Goal: Task Accomplishment & Management: Manage account settings

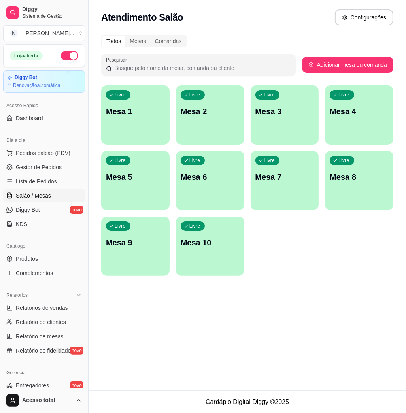
scroll to position [53, 0]
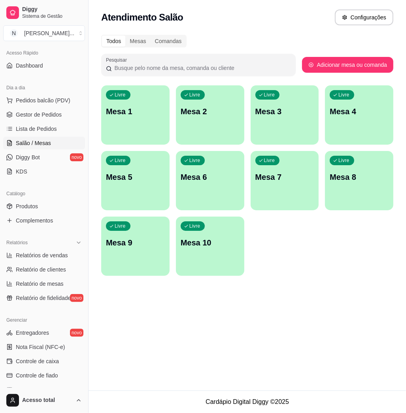
click at [138, 122] on div "Livre Mesa 1" at bounding box center [135, 110] width 68 height 50
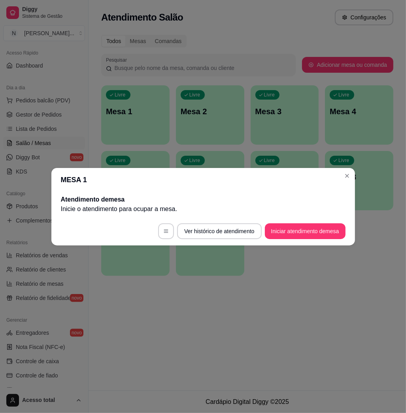
click at [327, 220] on footer "Ver histórico de atendimento Iniciar atendimento de mesa" at bounding box center [202, 231] width 303 height 28
click at [320, 232] on button "Iniciar atendimento de mesa" at bounding box center [305, 231] width 81 height 16
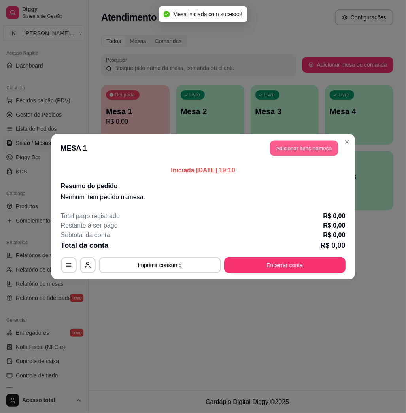
click at [331, 148] on button "Adicionar itens na mesa" at bounding box center [304, 147] width 68 height 15
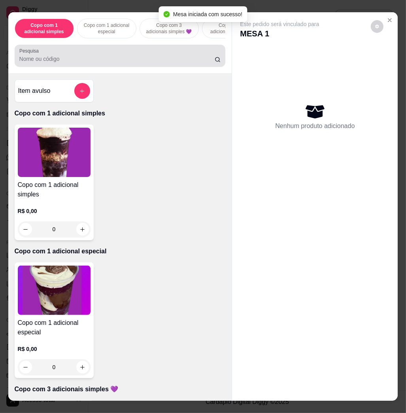
click at [147, 58] on div at bounding box center [119, 56] width 201 height 16
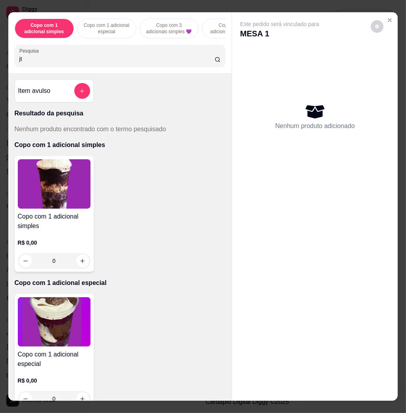
type input "jt"
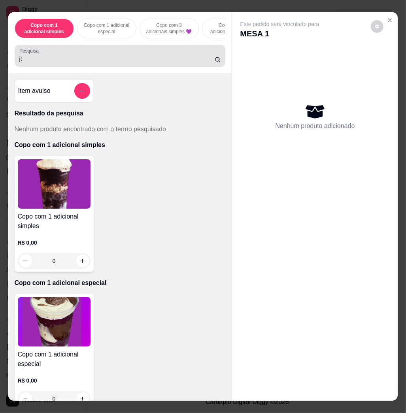
click at [157, 53] on div "jt" at bounding box center [119, 56] width 201 height 16
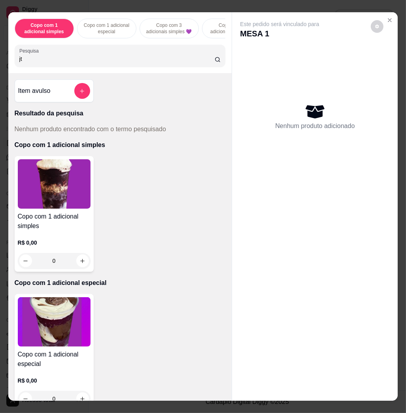
click at [157, 53] on div "jt" at bounding box center [119, 56] width 201 height 16
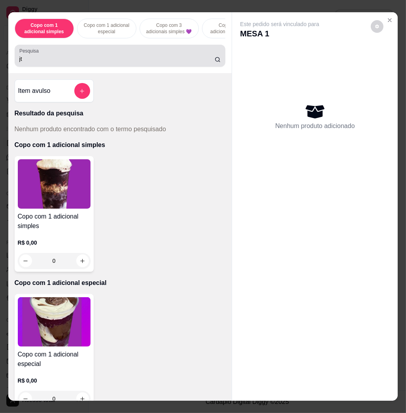
click at [157, 53] on div "jt" at bounding box center [119, 56] width 201 height 16
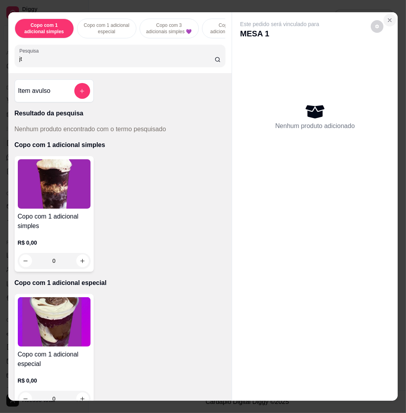
click at [386, 17] on icon "Close" at bounding box center [389, 20] width 6 height 6
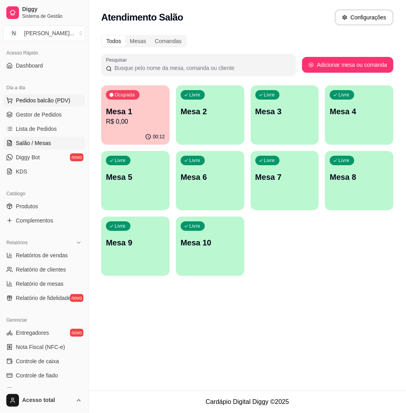
click at [55, 100] on span "Pedidos balcão (PDV)" at bounding box center [43, 100] width 55 height 8
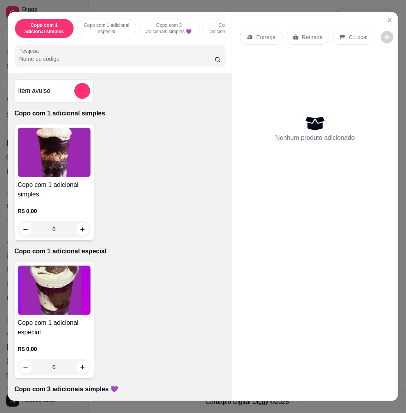
click at [68, 168] on img at bounding box center [54, 152] width 73 height 49
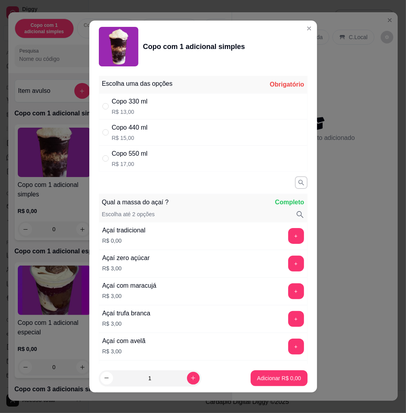
click at [145, 160] on div "Copo 550 ml R$ 17,00" at bounding box center [203, 158] width 209 height 26
radio input "true"
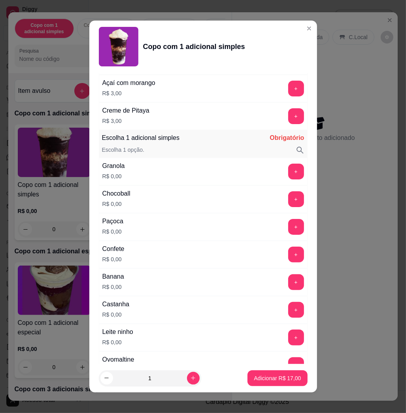
scroll to position [421, 0]
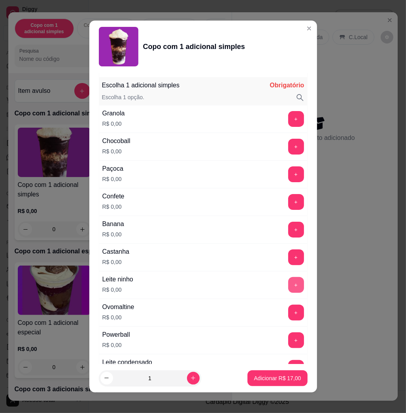
click at [288, 288] on button "+" at bounding box center [296, 285] width 16 height 16
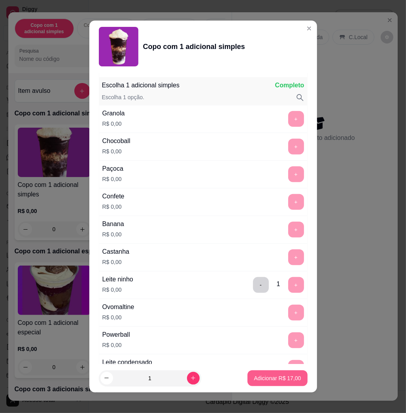
click at [262, 378] on p "Adicionar R$ 17,00" at bounding box center [277, 378] width 47 height 8
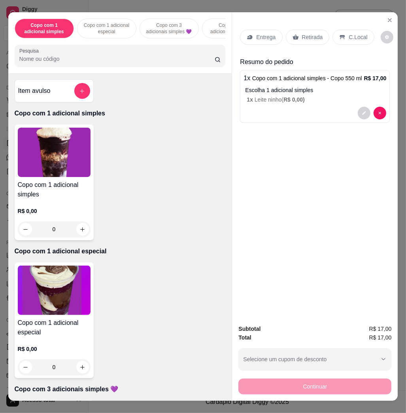
click at [257, 33] on p "Entrega" at bounding box center [265, 37] width 19 height 8
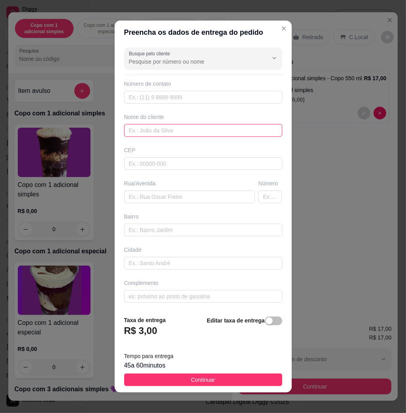
click at [169, 132] on input "text" at bounding box center [203, 130] width 158 height 13
type input "[PERSON_NAME]"
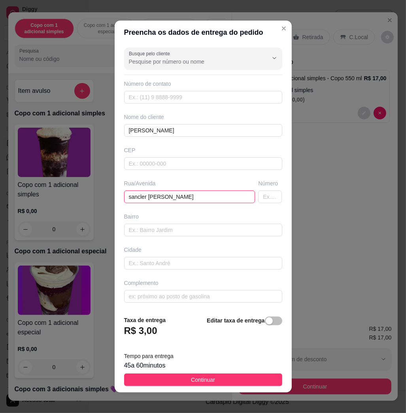
type input "sancler [PERSON_NAME]"
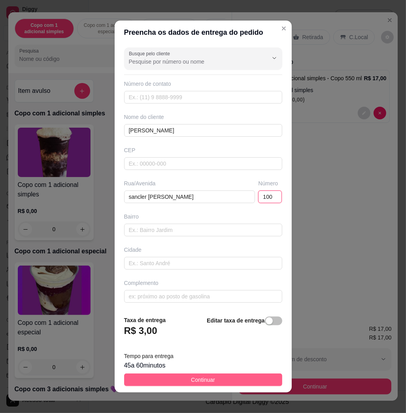
type input "100"
click at [200, 377] on span "Continuar" at bounding box center [203, 379] width 24 height 9
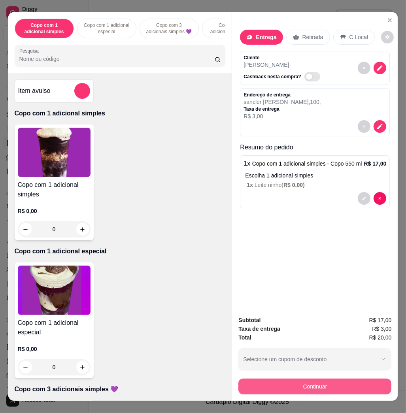
click at [258, 385] on button "Continuar" at bounding box center [314, 386] width 153 height 16
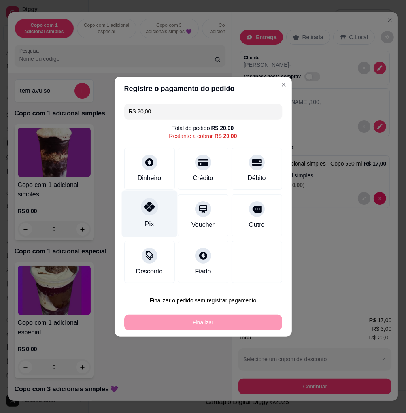
click at [148, 219] on div "Pix" at bounding box center [148, 224] width 9 height 10
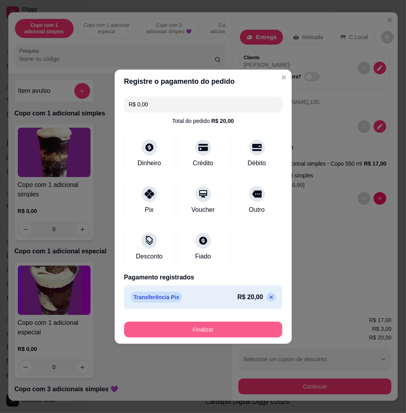
click at [226, 331] on button "Finalizar" at bounding box center [203, 330] width 158 height 16
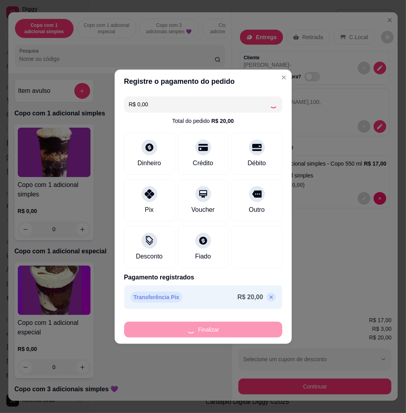
type input "-R$ 20,00"
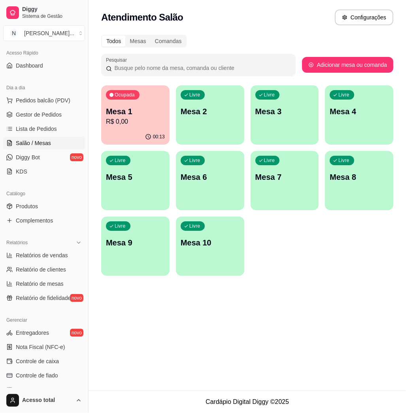
click at [197, 114] on p "Mesa 2" at bounding box center [210, 111] width 59 height 11
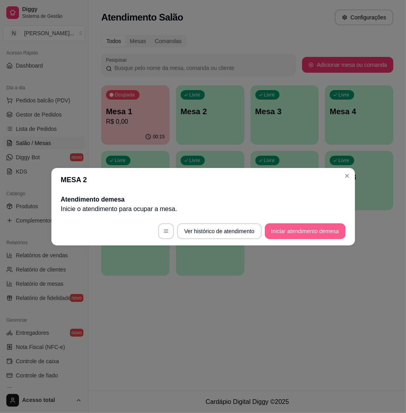
click at [310, 220] on footer "Ver histórico de atendimento Iniciar atendimento de mesa" at bounding box center [202, 231] width 303 height 28
click at [310, 226] on button "Iniciar atendimento de mesa" at bounding box center [305, 231] width 81 height 16
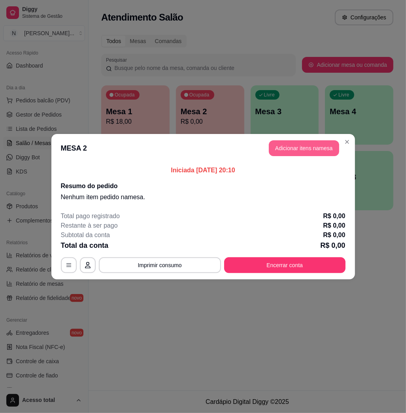
click at [317, 146] on button "Adicionar itens na mesa" at bounding box center [304, 148] width 70 height 16
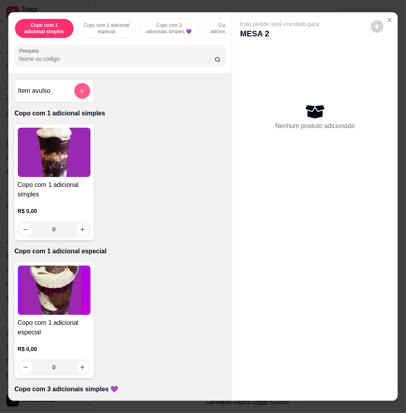
click at [79, 94] on icon "add-separate-item" at bounding box center [82, 91] width 6 height 6
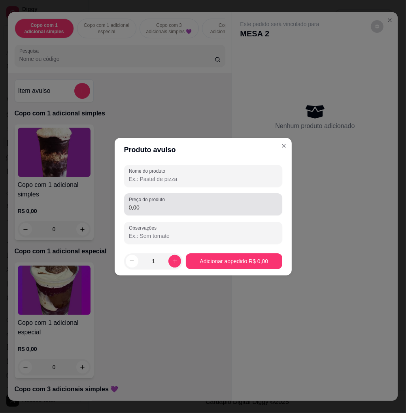
click at [143, 203] on input "0,00" at bounding box center [203, 207] width 149 height 8
click at [182, 201] on div "0,96" at bounding box center [203, 204] width 149 height 16
click at [183, 200] on div "0,96" at bounding box center [203, 204] width 149 height 16
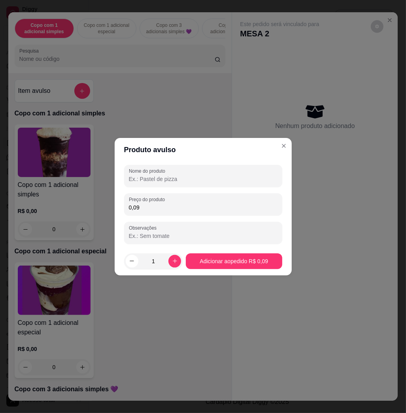
drag, startPoint x: 183, startPoint y: 200, endPoint x: 182, endPoint y: 196, distance: 4.1
click at [182, 197] on div "0,09" at bounding box center [203, 204] width 149 height 16
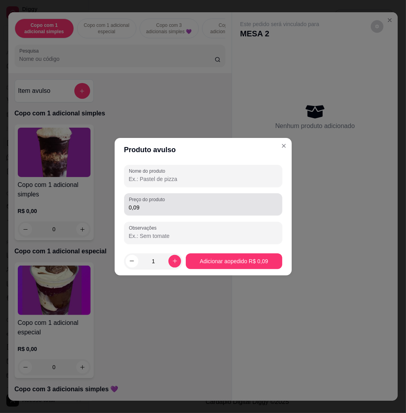
click at [182, 196] on div "0,09" at bounding box center [203, 204] width 149 height 16
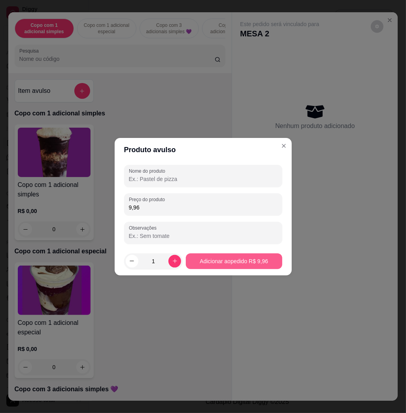
type input "9,96"
click at [236, 263] on button "Adicionar ao pedido R$ 9,96" at bounding box center [234, 261] width 96 height 16
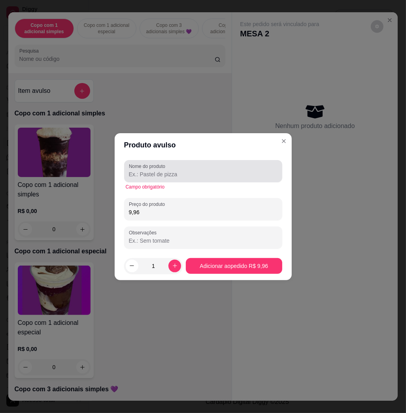
click at [168, 176] on input "Nome do produto" at bounding box center [203, 174] width 149 height 8
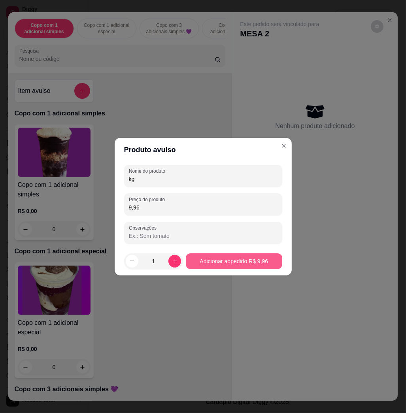
type input "kg"
click at [253, 271] on footer "1 Adicionar ao pedido R$ 9,96" at bounding box center [203, 261] width 177 height 28
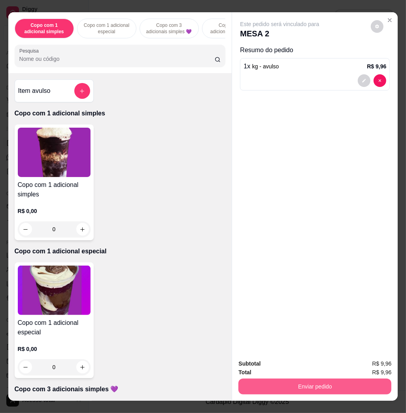
click at [338, 379] on button "Enviar pedido" at bounding box center [314, 386] width 153 height 16
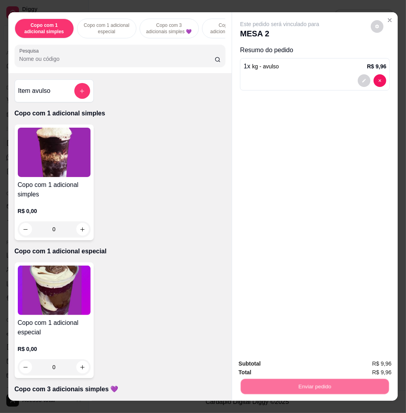
click at [363, 363] on button "Enviar pedido" at bounding box center [369, 362] width 43 height 15
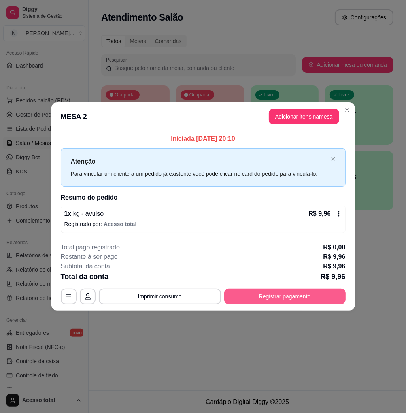
click at [302, 290] on button "Registrar pagamento" at bounding box center [284, 296] width 121 height 16
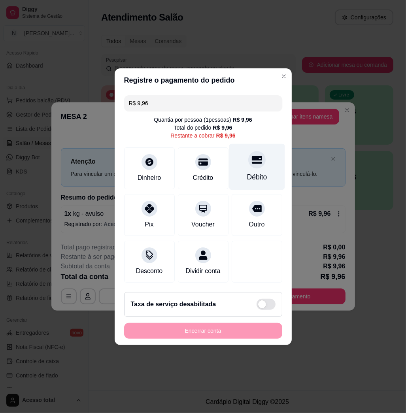
click at [256, 164] on div "Débito" at bounding box center [257, 166] width 56 height 46
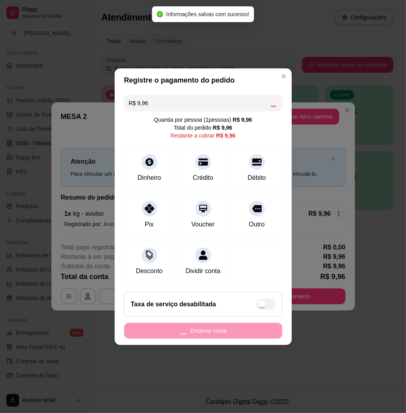
type input "R$ 0,00"
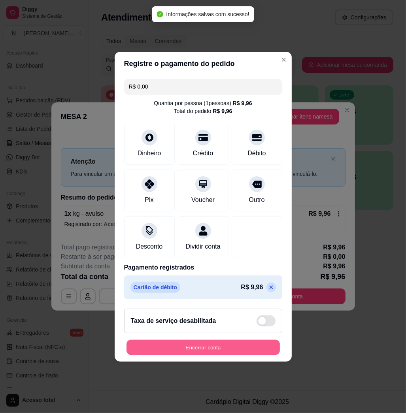
click at [205, 350] on button "Encerrar conta" at bounding box center [202, 346] width 153 height 15
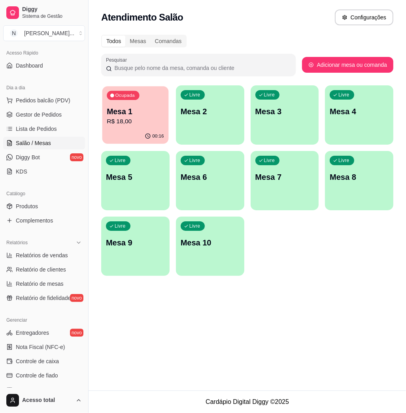
click at [147, 126] on div "Ocupada Mesa 1 R$ 18,00" at bounding box center [135, 107] width 66 height 43
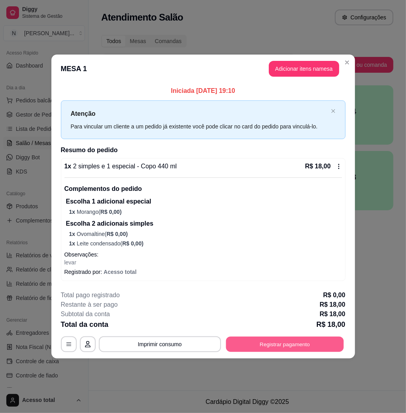
click at [280, 342] on button "Registrar pagamento" at bounding box center [285, 343] width 118 height 15
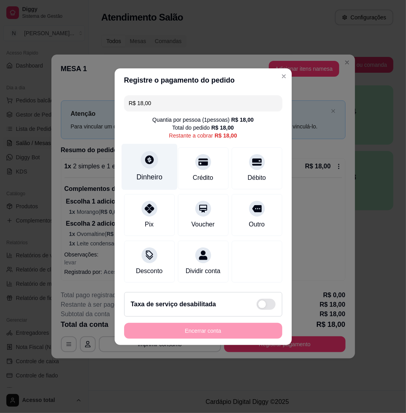
click at [156, 160] on div "Dinheiro" at bounding box center [149, 166] width 56 height 46
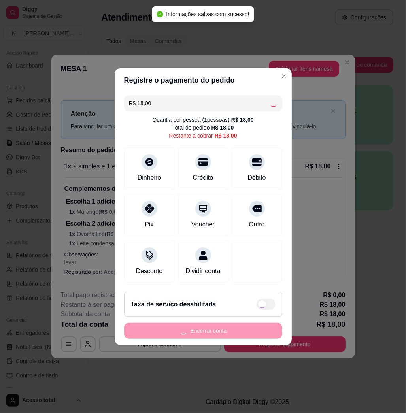
type input "R$ 0,00"
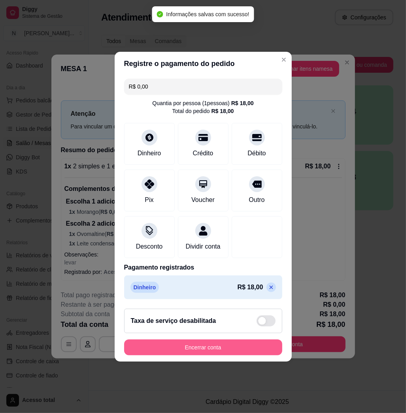
click at [209, 346] on button "Encerrar conta" at bounding box center [203, 347] width 158 height 16
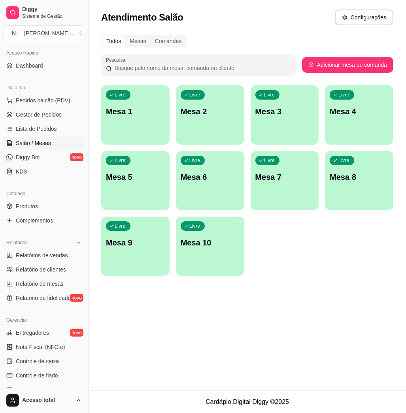
click at [128, 123] on div "Livre Mesa 1" at bounding box center [135, 110] width 68 height 50
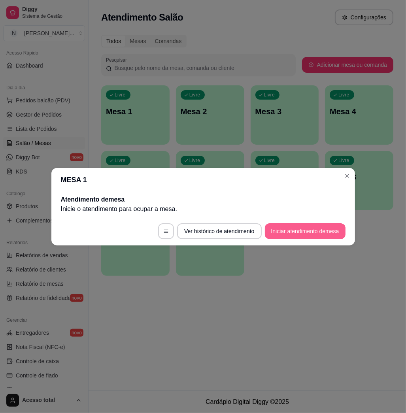
click at [329, 231] on button "Iniciar atendimento de mesa" at bounding box center [305, 231] width 81 height 16
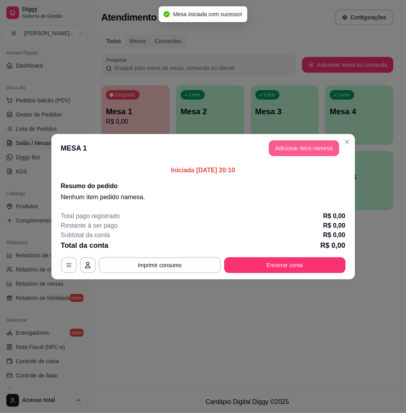
click at [299, 152] on button "Adicionar itens na mesa" at bounding box center [304, 148] width 70 height 16
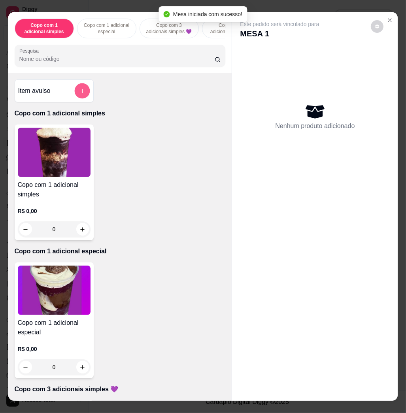
click at [79, 92] on icon "add-separate-item" at bounding box center [82, 91] width 6 height 6
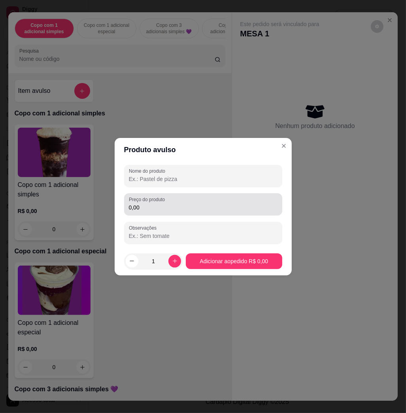
click at [180, 206] on input "0,00" at bounding box center [203, 207] width 149 height 8
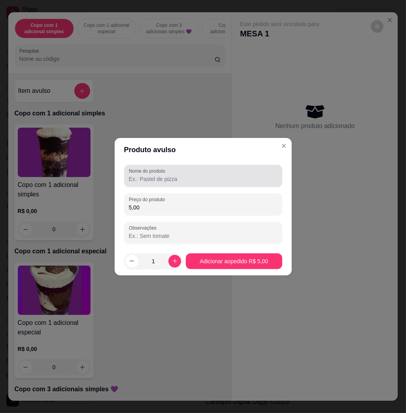
type input "5,00"
click at [193, 179] on input "Nome do produto" at bounding box center [203, 179] width 149 height 8
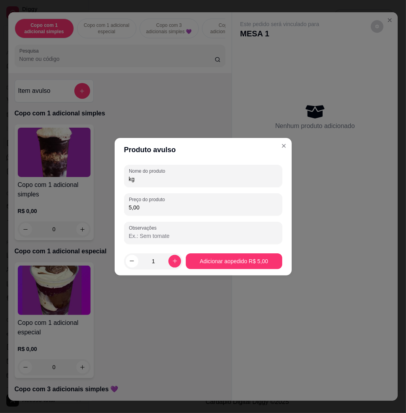
type input "kg"
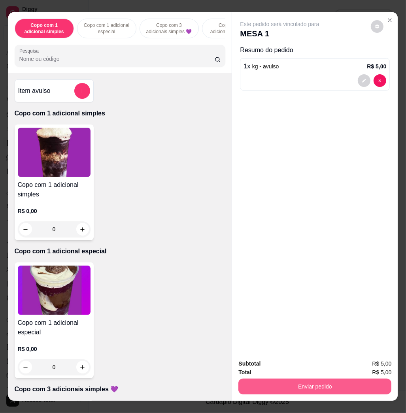
click at [329, 383] on button "Enviar pedido" at bounding box center [314, 386] width 153 height 16
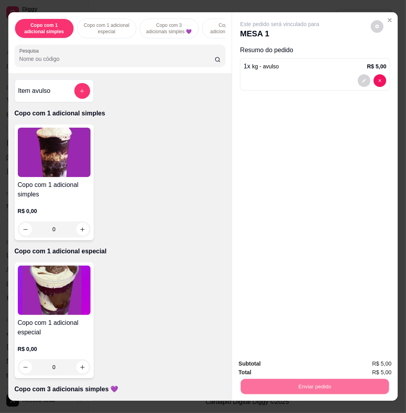
click at [363, 362] on button "Enviar pedido" at bounding box center [370, 362] width 45 height 15
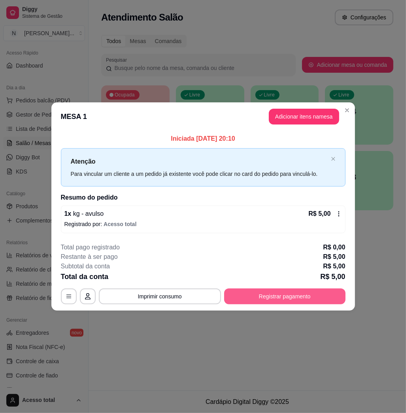
click at [260, 299] on button "Registrar pagamento" at bounding box center [284, 296] width 121 height 16
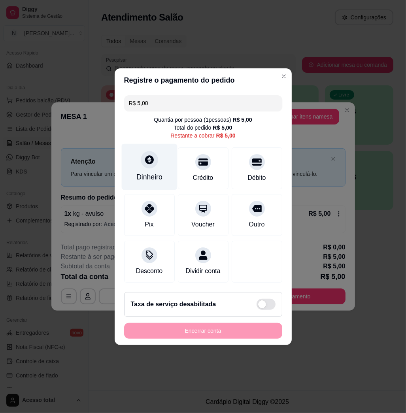
click at [146, 172] on div "Dinheiro" at bounding box center [149, 177] width 26 height 10
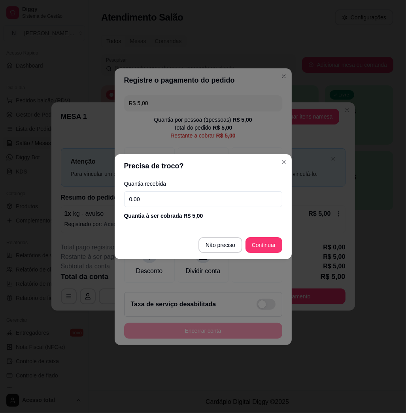
click at [202, 199] on input "0,00" at bounding box center [203, 199] width 158 height 16
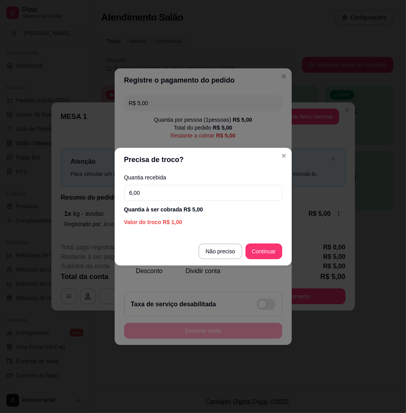
type input "6,00"
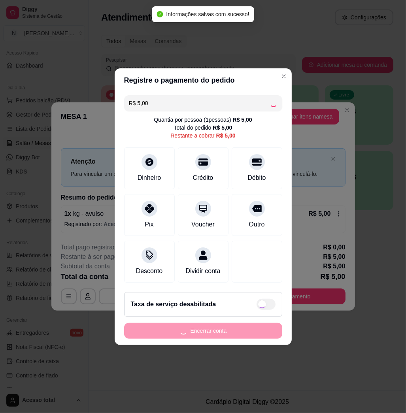
type input "R$ 0,00"
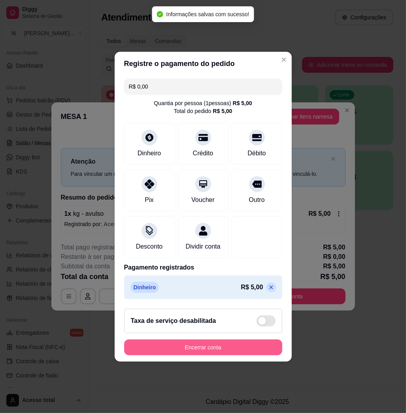
click at [203, 346] on button "Encerrar conta" at bounding box center [203, 347] width 158 height 16
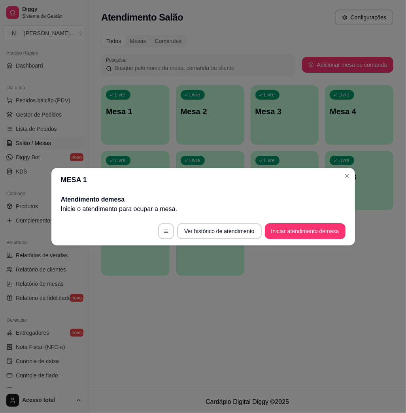
click at [205, 62] on div "MESA 1 Atendimento de mesa Inicie o atendimento para ocupar a mesa . Ver histór…" at bounding box center [203, 206] width 406 height 413
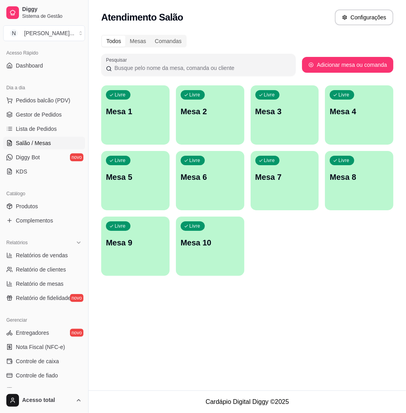
click at [141, 126] on div "Livre Mesa 1" at bounding box center [135, 110] width 68 height 50
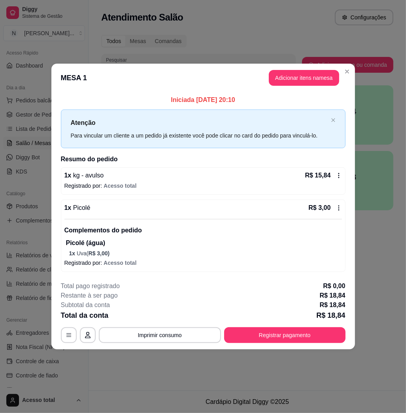
click at [316, 227] on p "Complementos do pedido" at bounding box center [202, 230] width 277 height 9
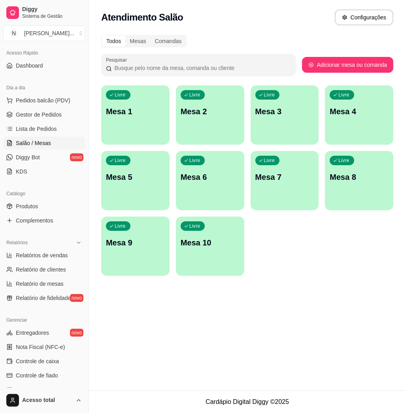
click at [210, 124] on div "Livre Mesa 2" at bounding box center [210, 110] width 68 height 50
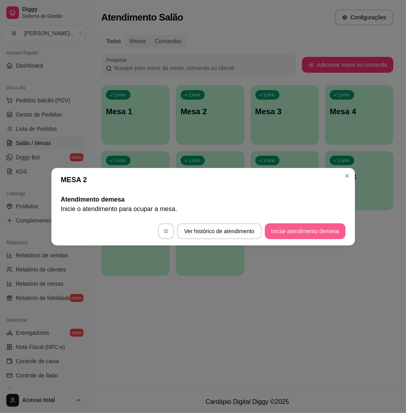
click at [295, 229] on button "Iniciar atendimento de mesa" at bounding box center [305, 231] width 81 height 16
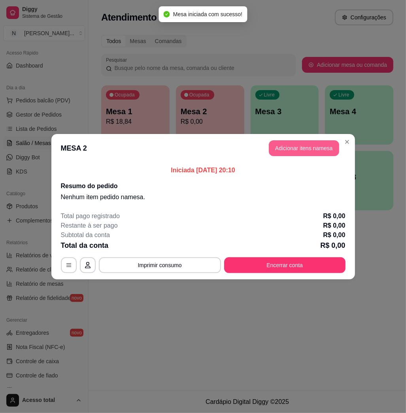
click at [303, 149] on button "Adicionar itens na mesa" at bounding box center [304, 148] width 70 height 16
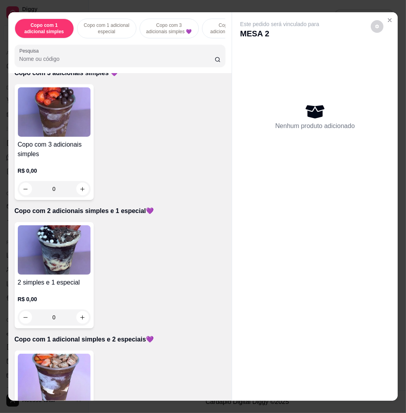
scroll to position [474, 0]
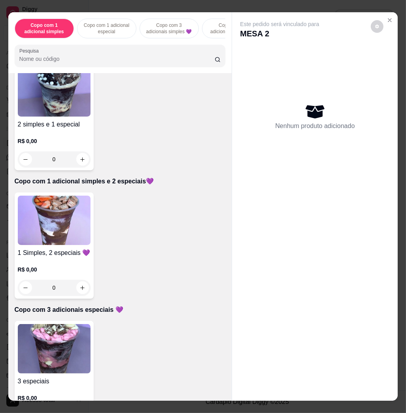
click at [68, 231] on img at bounding box center [54, 220] width 73 height 49
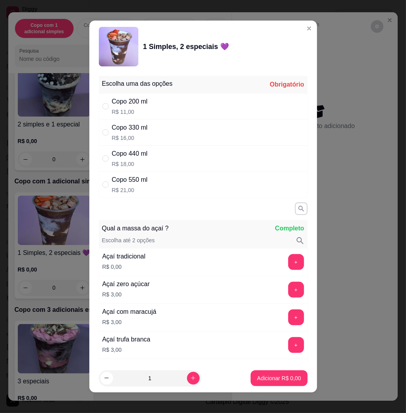
click at [161, 177] on div "Copo 550 ml R$ 21,00" at bounding box center [203, 184] width 209 height 26
radio input "true"
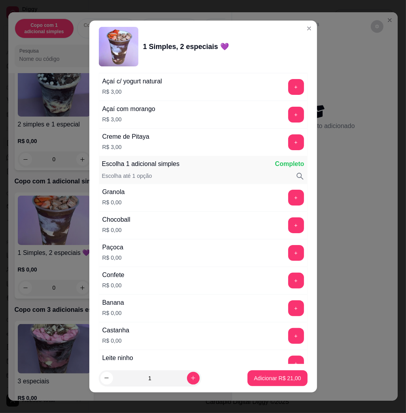
scroll to position [421, 0]
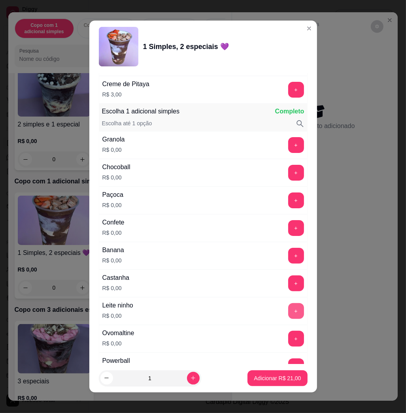
click at [288, 310] on button "+" at bounding box center [296, 311] width 16 height 16
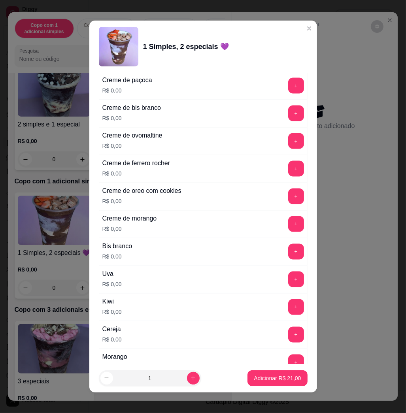
scroll to position [948, 0]
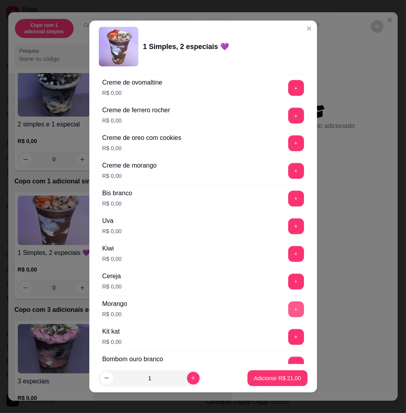
click at [288, 312] on button "+" at bounding box center [296, 309] width 16 height 16
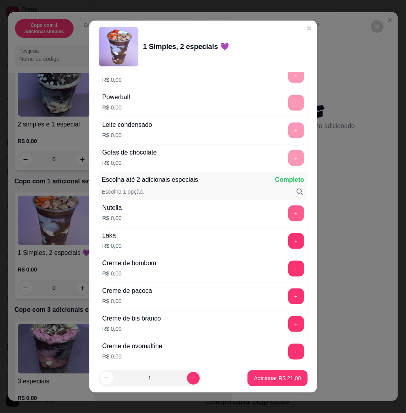
click at [288, 211] on button "+" at bounding box center [296, 213] width 16 height 16
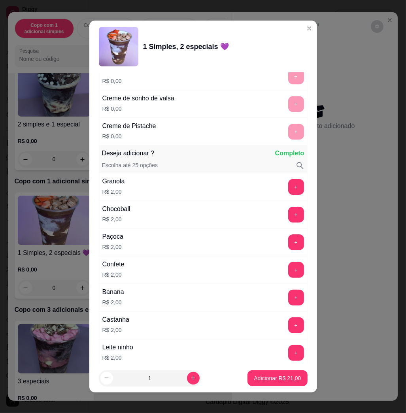
scroll to position [1369, 0]
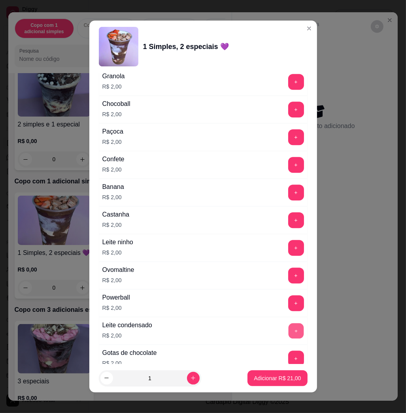
click at [288, 335] on button "+" at bounding box center [295, 330] width 15 height 15
click at [288, 198] on button "+" at bounding box center [296, 192] width 16 height 16
click at [265, 382] on p "Adicionar R$ 25,00" at bounding box center [277, 378] width 47 height 8
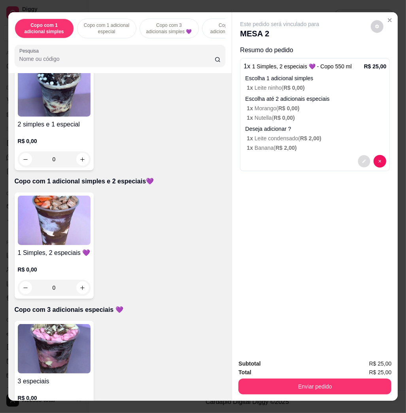
click at [362, 160] on icon "decrease-product-quantity" at bounding box center [364, 162] width 4 height 4
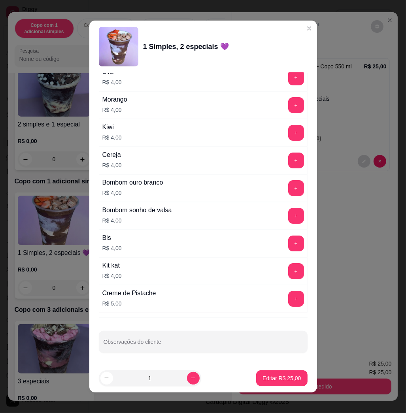
scroll to position [4, 0]
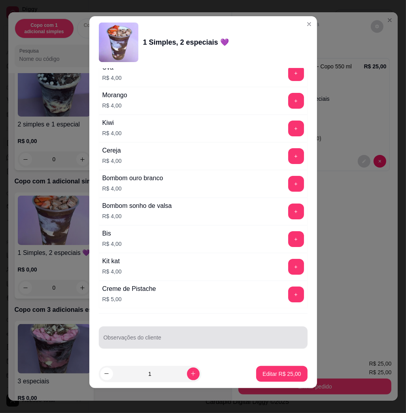
click at [198, 334] on div at bounding box center [202, 337] width 199 height 16
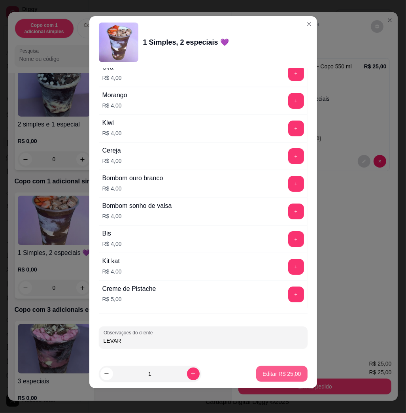
type input "LEVAR"
click at [272, 373] on p "Editar R$ 25,00" at bounding box center [281, 374] width 38 height 8
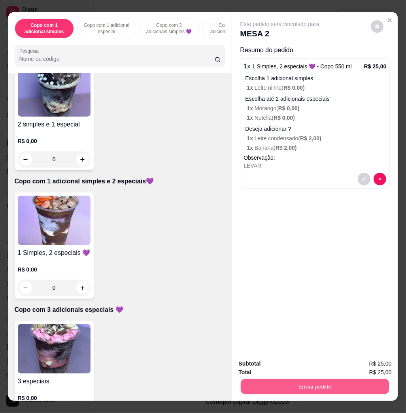
click at [318, 379] on button "Enviar pedido" at bounding box center [315, 385] width 148 height 15
click at [362, 356] on button "Enviar pedido" at bounding box center [370, 362] width 45 height 15
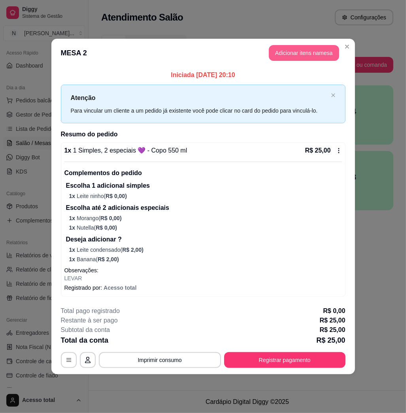
click at [290, 56] on button "Adicionar itens na mesa" at bounding box center [304, 53] width 70 height 16
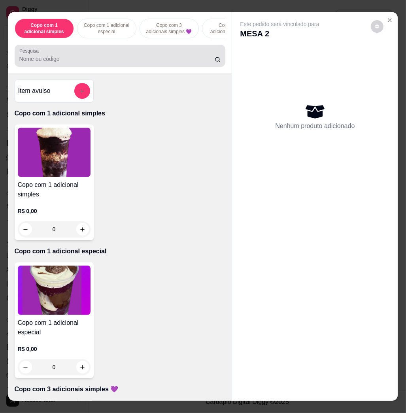
click at [181, 51] on div "Pesquisa" at bounding box center [120, 56] width 211 height 22
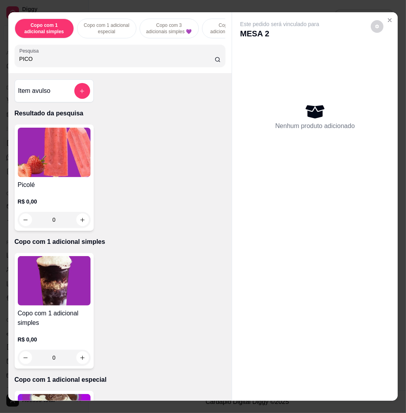
type input "PICO"
click at [61, 139] on img at bounding box center [54, 152] width 73 height 49
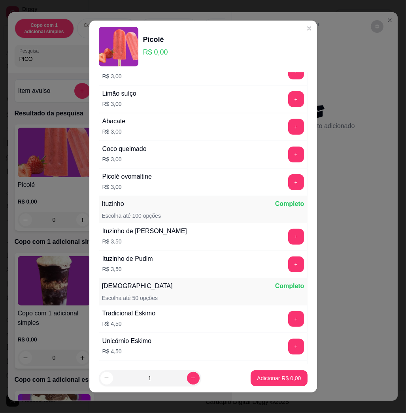
scroll to position [474, 0]
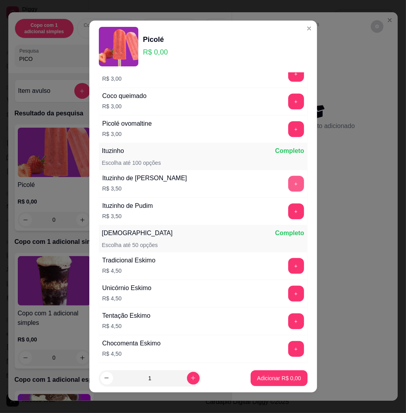
click at [288, 182] on button "+" at bounding box center [296, 184] width 16 height 16
click at [275, 382] on button "Adicionar R$ 3,50" at bounding box center [278, 378] width 56 height 16
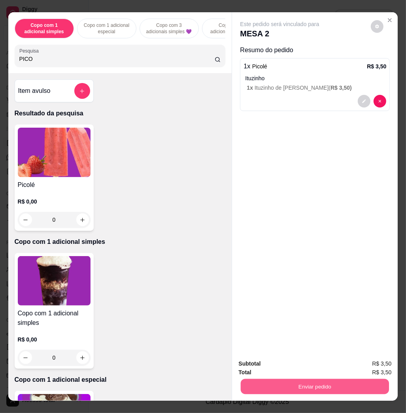
click at [284, 378] on button "Enviar pedido" at bounding box center [315, 385] width 148 height 15
click at [356, 367] on button "Enviar pedido" at bounding box center [370, 362] width 45 height 15
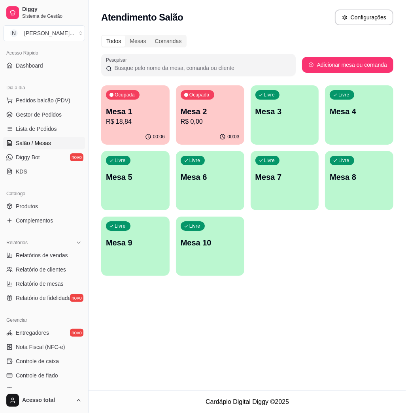
click at [268, 104] on div "Livre Mesa 3" at bounding box center [284, 110] width 68 height 50
click at [212, 113] on p "Mesa 2" at bounding box center [210, 111] width 59 height 11
click at [295, 126] on div "Livre Mesa 3" at bounding box center [284, 110] width 68 height 50
click at [122, 106] on p "Mesa 1" at bounding box center [135, 111] width 59 height 11
click at [206, 135] on div "00:08" at bounding box center [210, 136] width 68 height 15
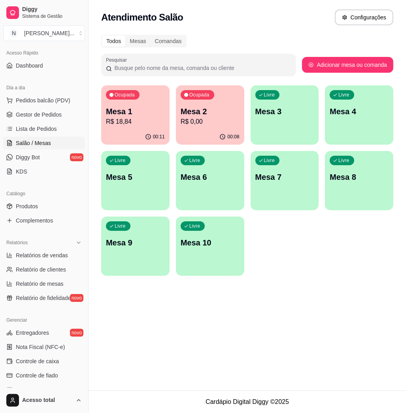
click at [116, 126] on div "Ocupada Mesa 1 R$ 18,84" at bounding box center [135, 107] width 68 height 44
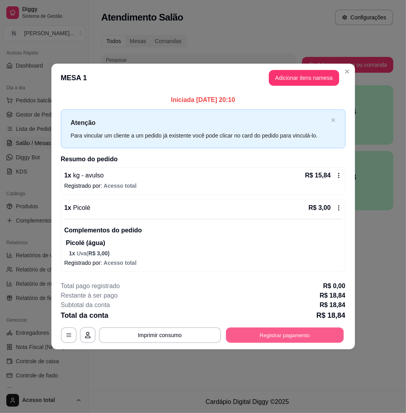
click at [289, 340] on button "Registrar pagamento" at bounding box center [285, 334] width 118 height 15
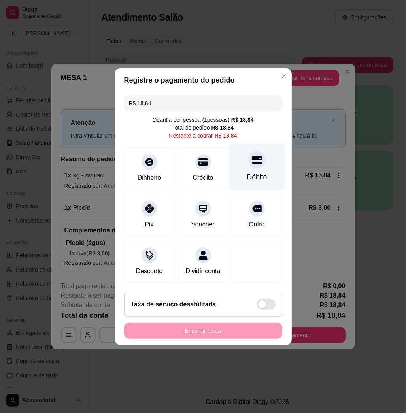
click at [254, 172] on div "Débito" at bounding box center [256, 177] width 20 height 10
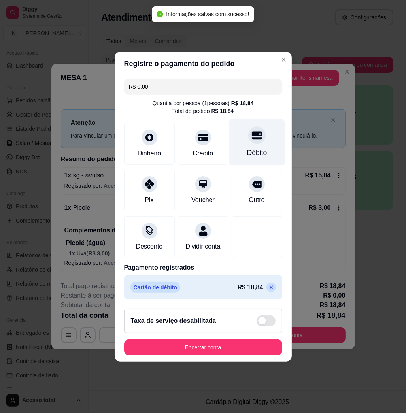
type input "R$ 0,00"
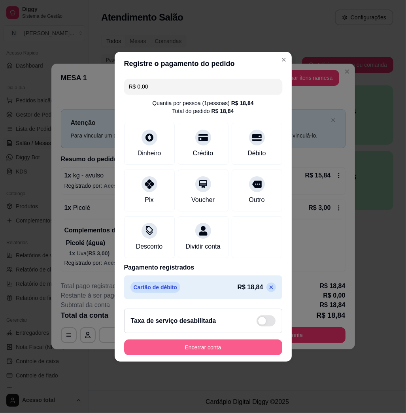
click at [217, 352] on button "Encerrar conta" at bounding box center [203, 347] width 158 height 16
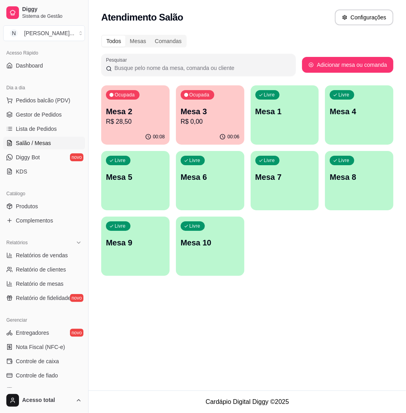
click at [218, 121] on p "R$ 0,00" at bounding box center [210, 121] width 59 height 9
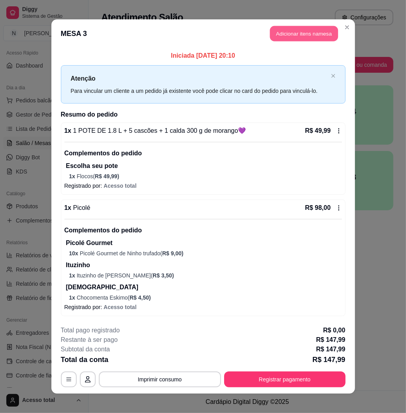
click at [300, 31] on button "Adicionar itens na mesa" at bounding box center [304, 33] width 68 height 15
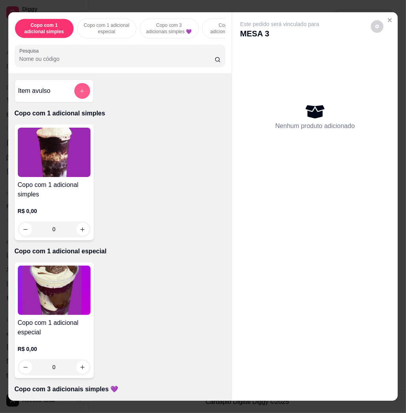
click at [83, 89] on button "add-separate-item" at bounding box center [82, 91] width 16 height 16
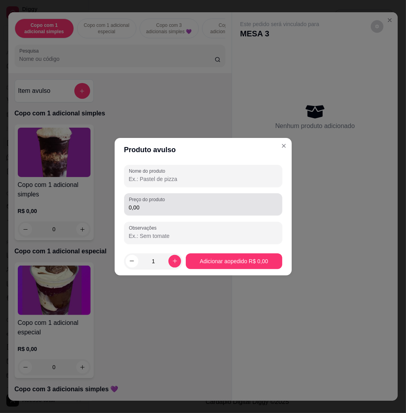
click at [150, 205] on input "0,00" at bounding box center [203, 207] width 149 height 8
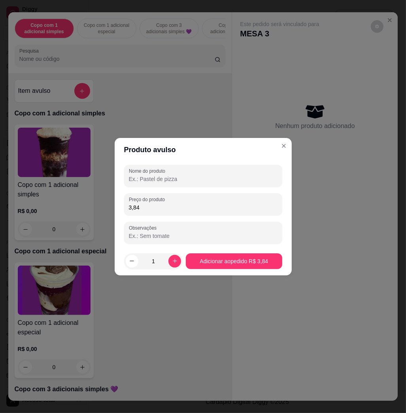
click at [192, 216] on div "Nome do produto Preço do produto 3,84 Observações" at bounding box center [203, 204] width 158 height 79
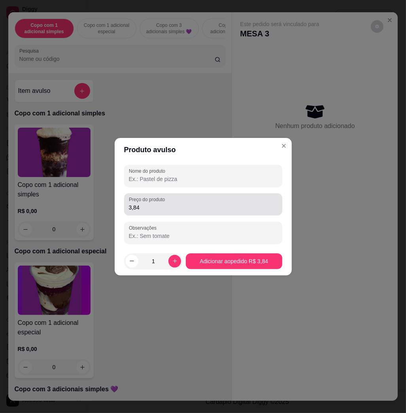
click at [192, 209] on input "3,84" at bounding box center [203, 207] width 149 height 8
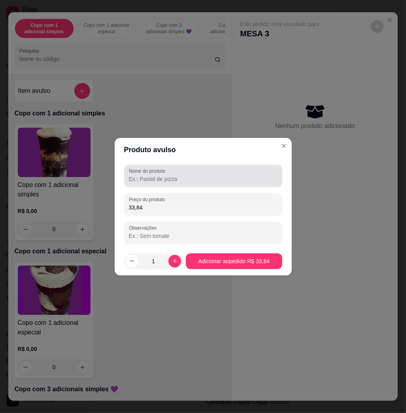
type input "33,84"
click at [227, 180] on input "Nome do produto" at bounding box center [203, 179] width 149 height 8
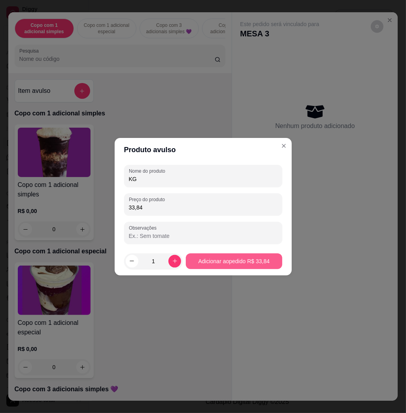
type input "KG"
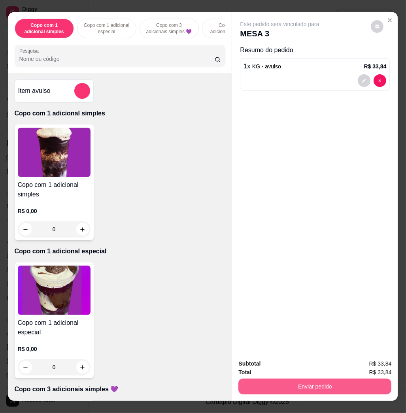
click at [309, 382] on button "Enviar pedido" at bounding box center [314, 386] width 153 height 16
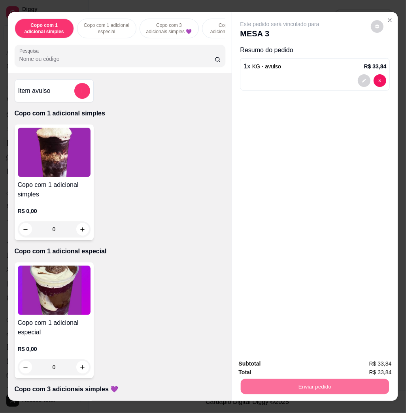
click at [367, 363] on button "Enviar pedido" at bounding box center [370, 362] width 45 height 15
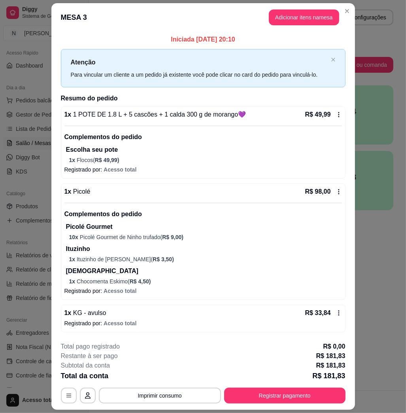
scroll to position [22, 0]
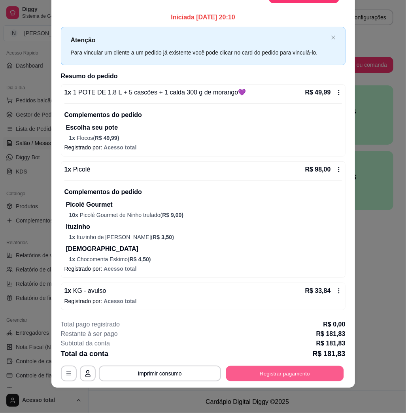
click at [287, 375] on button "Registrar pagamento" at bounding box center [285, 373] width 118 height 15
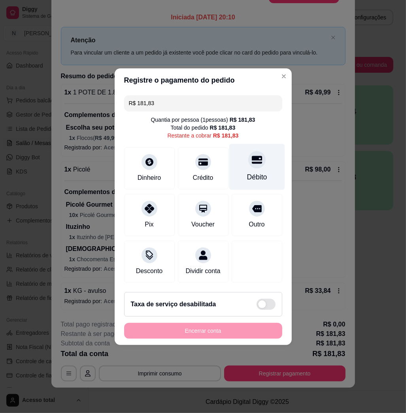
click at [254, 160] on icon at bounding box center [256, 159] width 10 height 10
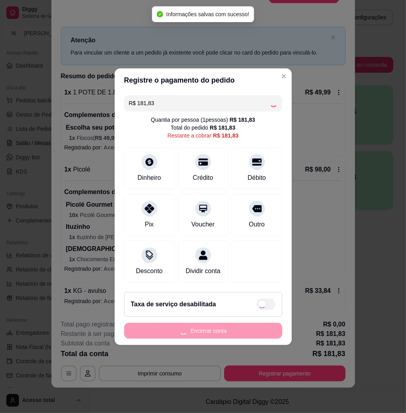
type input "R$ 0,00"
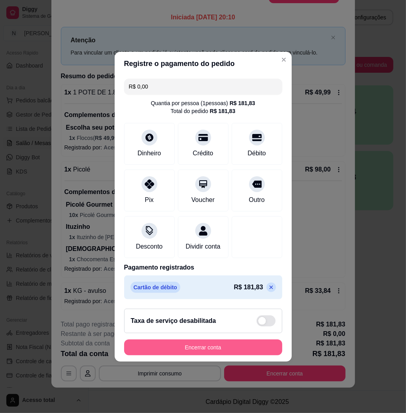
click at [196, 350] on button "Encerrar conta" at bounding box center [203, 347] width 158 height 16
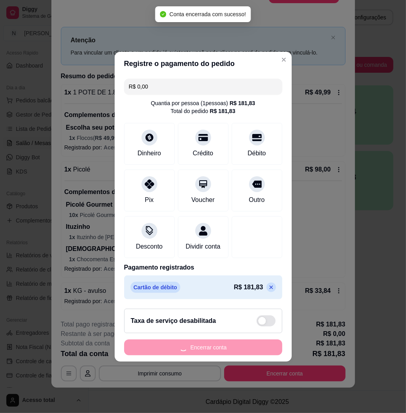
scroll to position [0, 0]
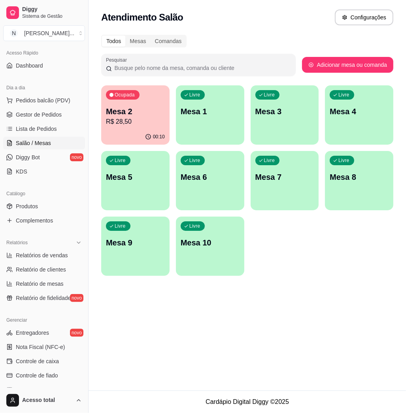
click at [133, 130] on div "00:10" at bounding box center [135, 136] width 68 height 15
click at [152, 117] on p "R$ 28,50" at bounding box center [135, 121] width 57 height 9
click at [135, 109] on p "Mesa 2" at bounding box center [135, 111] width 59 height 11
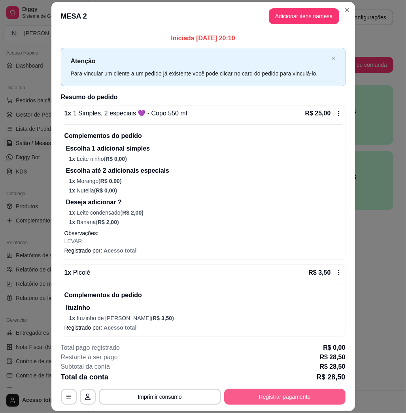
click at [257, 392] on button "Registrar pagamento" at bounding box center [284, 397] width 121 height 16
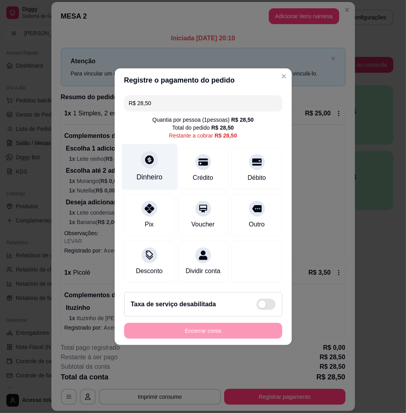
click at [163, 164] on div "Dinheiro" at bounding box center [149, 166] width 56 height 46
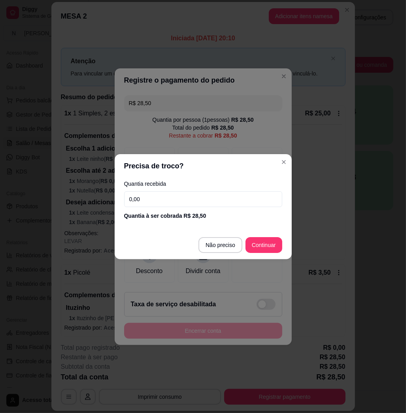
click at [193, 195] on input "0,00" at bounding box center [203, 199] width 158 height 16
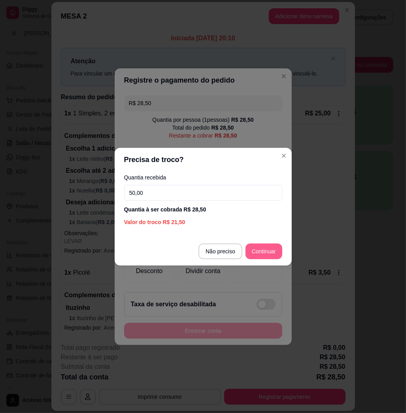
type input "50,00"
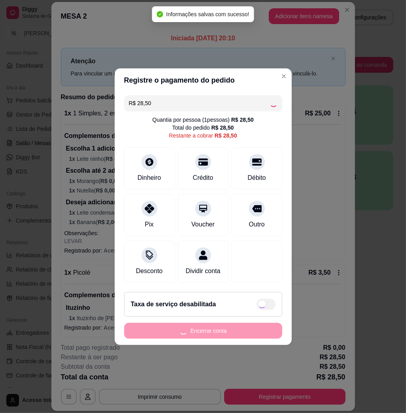
type input "R$ 0,00"
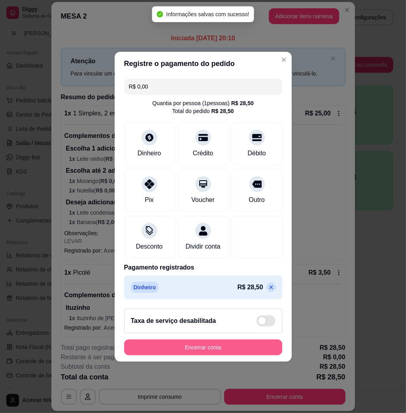
click at [203, 353] on button "Encerrar conta" at bounding box center [203, 347] width 158 height 16
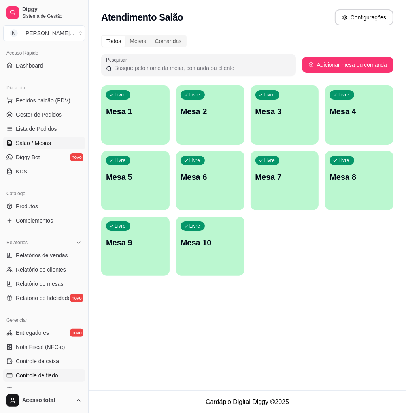
click at [34, 375] on span "Controle de fiado" at bounding box center [37, 375] width 42 height 8
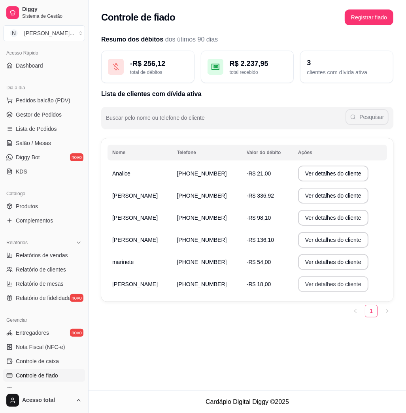
click at [320, 284] on button "Ver detalhes do cliente" at bounding box center [333, 284] width 70 height 16
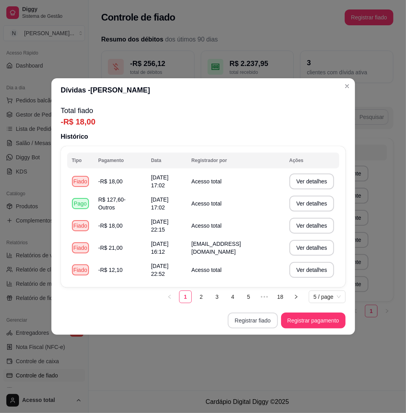
click at [250, 322] on button "Registrar fiado" at bounding box center [253, 320] width 50 height 16
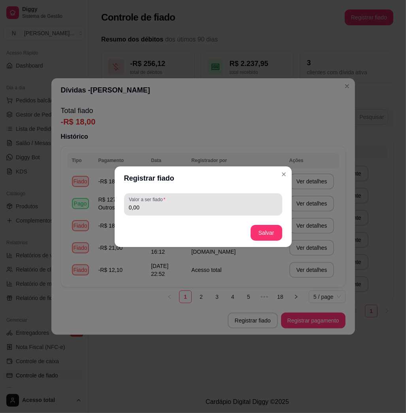
click at [217, 206] on input "0,00" at bounding box center [203, 207] width 149 height 8
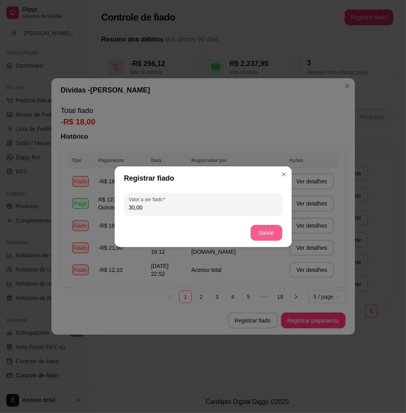
type input "30,00"
click at [257, 231] on button "Salvar" at bounding box center [266, 233] width 32 height 16
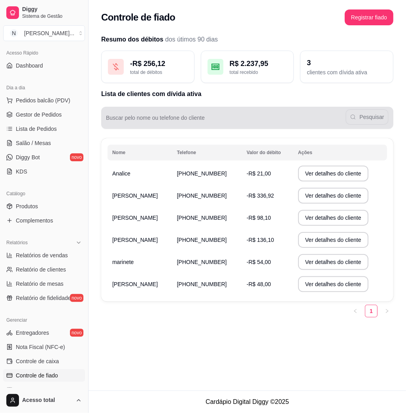
drag, startPoint x: 324, startPoint y: 125, endPoint x: 197, endPoint y: 381, distance: 286.2
click at [197, 381] on div "Controle de fiado Registrar fiado Resumo dos débitos dos útimos 90 dias - R$ 25…" at bounding box center [246, 195] width 317 height 390
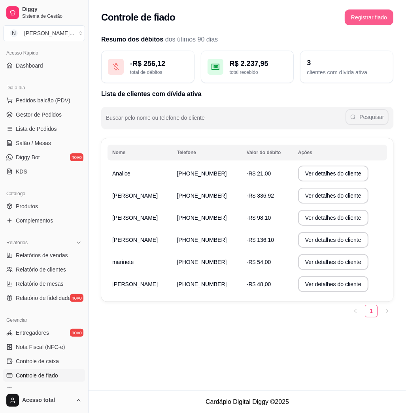
click at [358, 24] on button "Registrar fiado" at bounding box center [368, 17] width 49 height 16
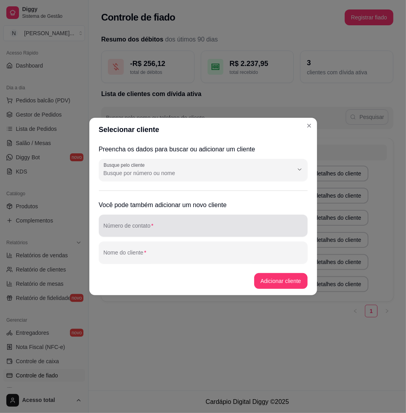
click at [167, 220] on div at bounding box center [202, 226] width 199 height 16
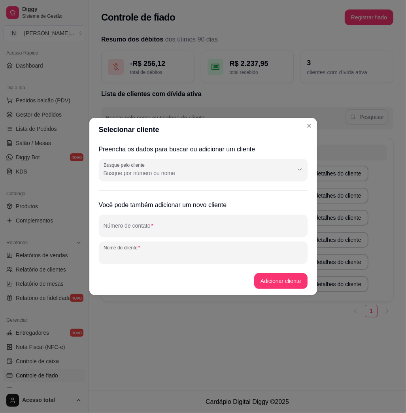
click at [167, 255] on input "Nome do cliente" at bounding box center [202, 256] width 199 height 8
type input "Laysla"
click at [282, 284] on button "Adicionar cliente" at bounding box center [280, 281] width 53 height 16
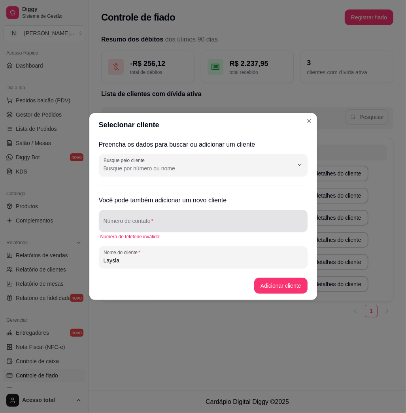
click at [177, 224] on input "Número de contato" at bounding box center [202, 224] width 199 height 8
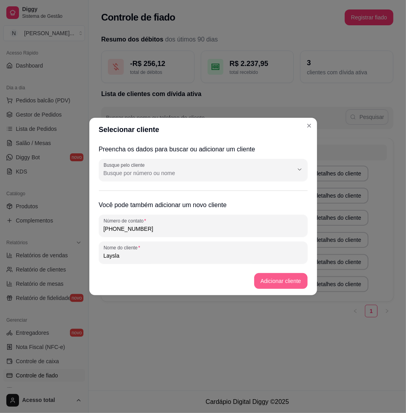
type input "[PHONE_NUMBER]"
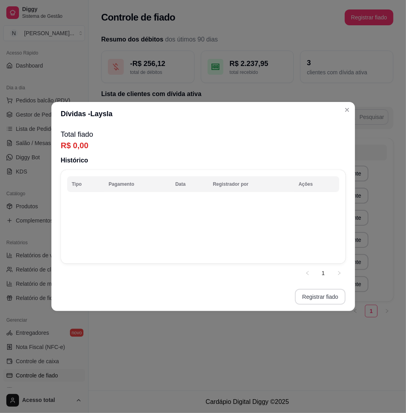
click at [316, 295] on button "Registrar fiado" at bounding box center [320, 297] width 50 height 16
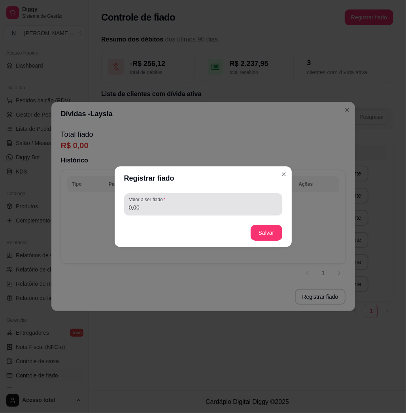
click at [184, 207] on input "0,00" at bounding box center [203, 207] width 149 height 8
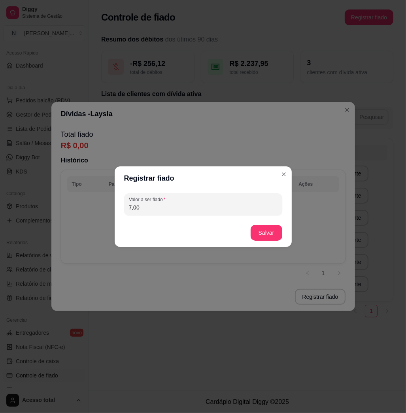
type input "7,00"
click at [260, 225] on button "Salvar" at bounding box center [266, 232] width 31 height 15
click at [266, 234] on button "Salvar" at bounding box center [266, 233] width 32 height 16
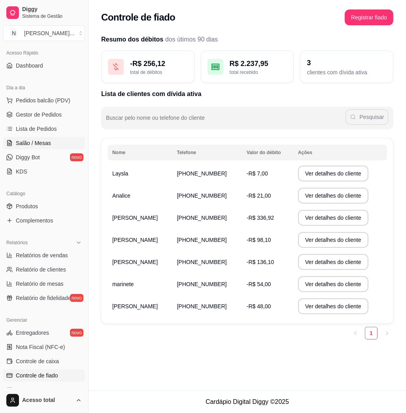
click at [42, 140] on span "Salão / Mesas" at bounding box center [33, 143] width 35 height 8
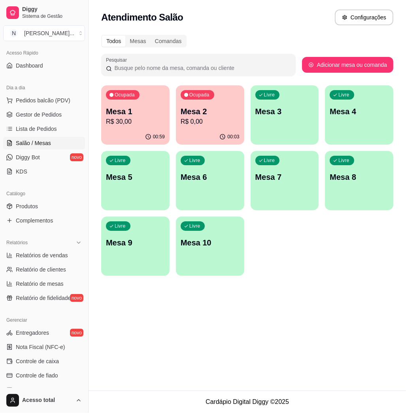
click at [144, 134] on div "00:59" at bounding box center [135, 136] width 68 height 15
click at [205, 135] on div "00:03" at bounding box center [210, 136] width 68 height 15
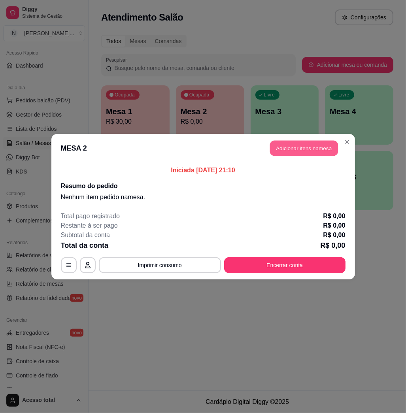
click at [291, 144] on button "Adicionar itens na mesa" at bounding box center [304, 147] width 68 height 15
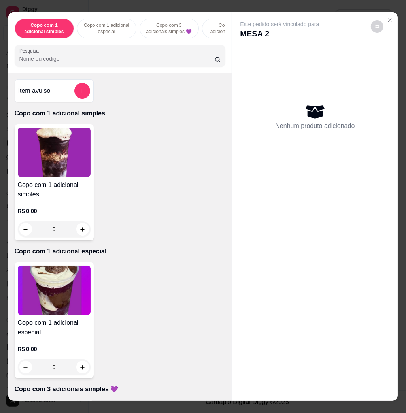
click at [145, 63] on input "Pesquisa" at bounding box center [116, 59] width 195 height 8
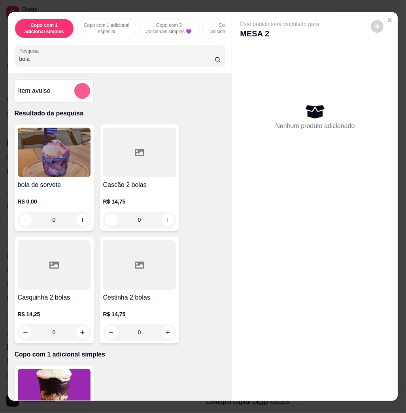
type input "bola"
click at [71, 154] on img at bounding box center [54, 152] width 73 height 49
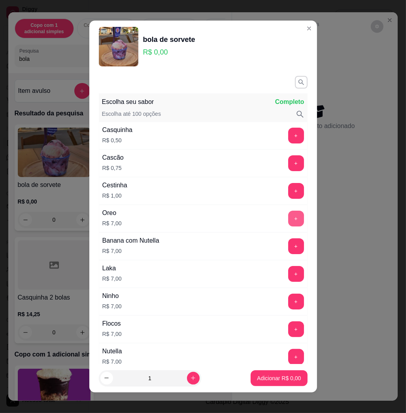
click at [288, 217] on button "+" at bounding box center [296, 219] width 16 height 16
click at [288, 217] on button "+" at bounding box center [295, 218] width 15 height 15
click at [268, 375] on p "Adicionar R$ 14,00" at bounding box center [277, 378] width 46 height 8
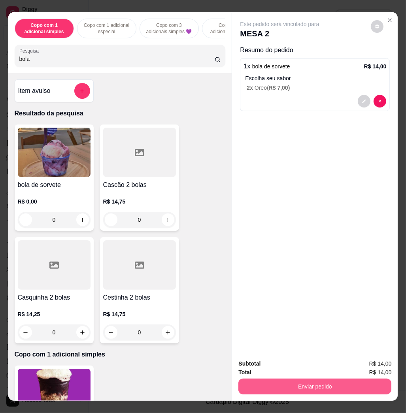
click at [307, 388] on button "Enviar pedido" at bounding box center [314, 386] width 153 height 16
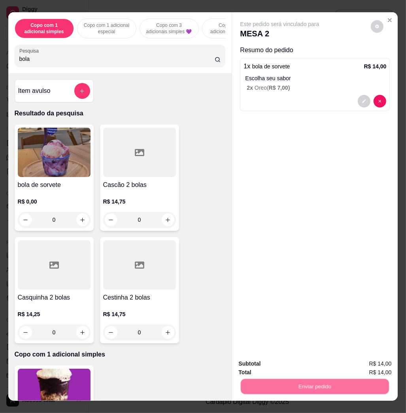
click at [355, 365] on button "Enviar pedido" at bounding box center [369, 362] width 43 height 15
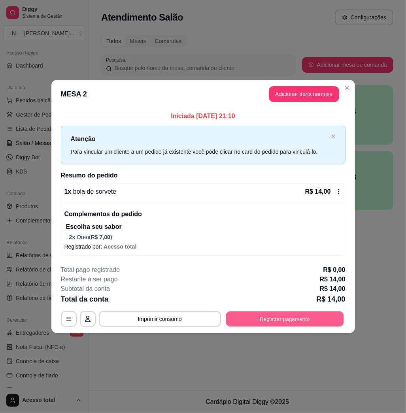
click at [262, 315] on button "Registrar pagamento" at bounding box center [285, 318] width 118 height 15
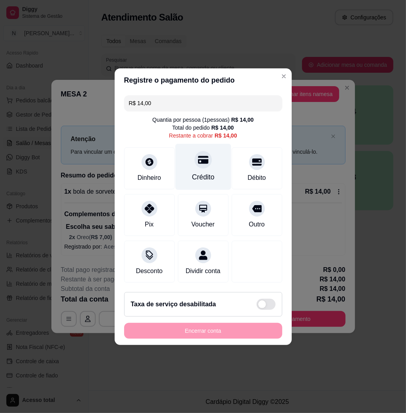
click at [209, 158] on div "Crédito" at bounding box center [203, 166] width 56 height 46
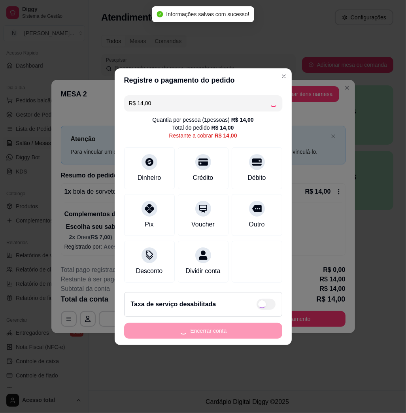
type input "R$ 0,00"
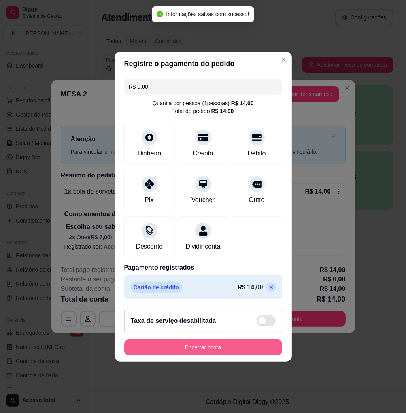
click at [201, 351] on button "Encerrar conta" at bounding box center [203, 347] width 158 height 16
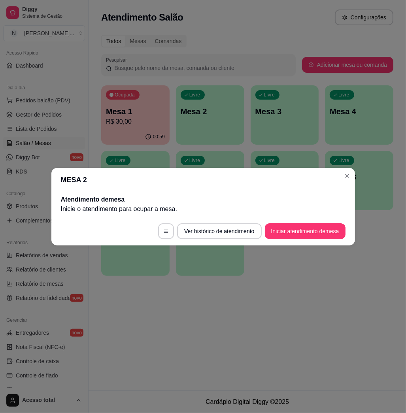
click at [341, 181] on header "MESA 2" at bounding box center [202, 180] width 303 height 24
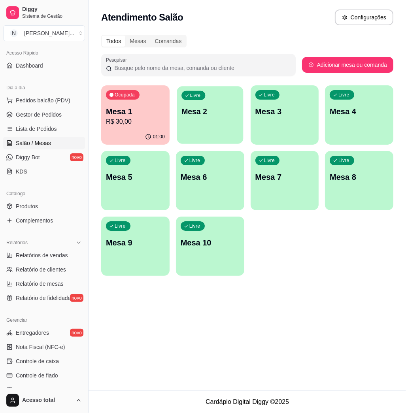
click at [201, 113] on p "Mesa 2" at bounding box center [209, 111] width 57 height 11
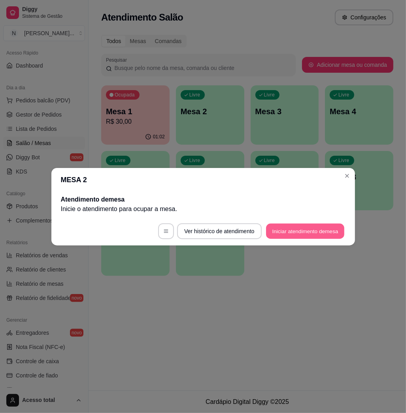
click at [311, 228] on button "Iniciar atendimento de mesa" at bounding box center [305, 230] width 78 height 15
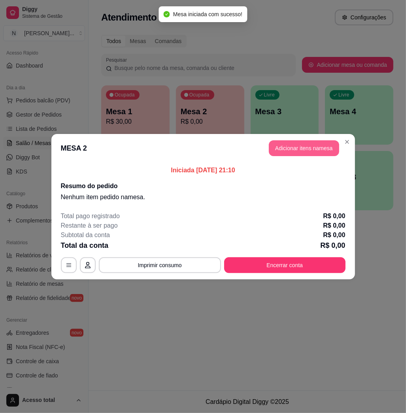
click at [307, 146] on button "Adicionar itens na mesa" at bounding box center [304, 148] width 70 height 16
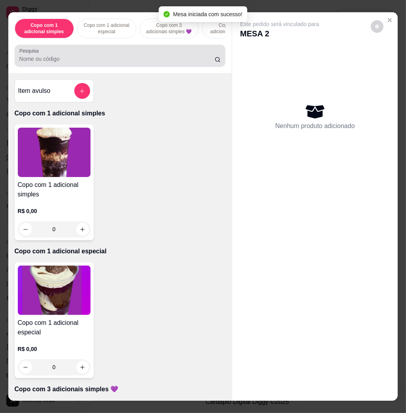
click at [110, 52] on div at bounding box center [119, 56] width 201 height 16
click at [118, 64] on div at bounding box center [119, 56] width 201 height 16
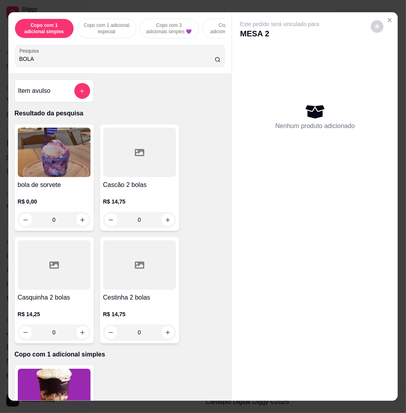
type input "BOLA"
click at [64, 171] on img at bounding box center [54, 152] width 73 height 49
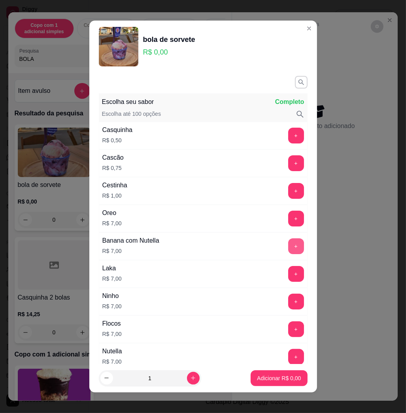
click at [288, 246] on button "+" at bounding box center [296, 246] width 16 height 16
click at [256, 376] on p "Adicionar R$ 14,00" at bounding box center [277, 378] width 46 height 8
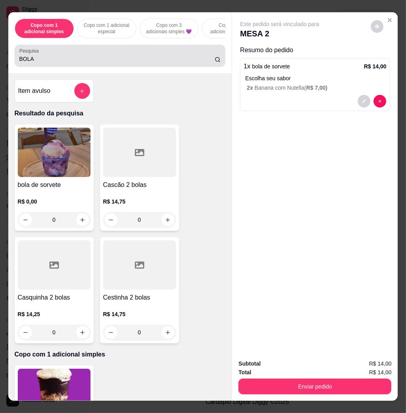
click at [133, 61] on input "BOLA" at bounding box center [116, 59] width 195 height 8
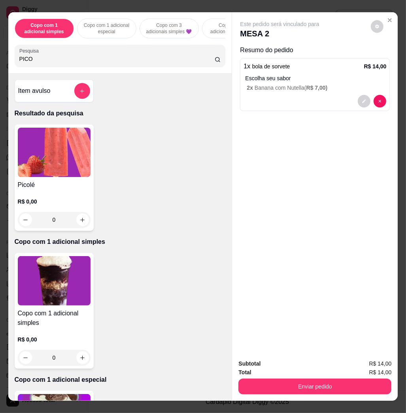
type input "PICO"
click at [51, 166] on img at bounding box center [54, 152] width 73 height 49
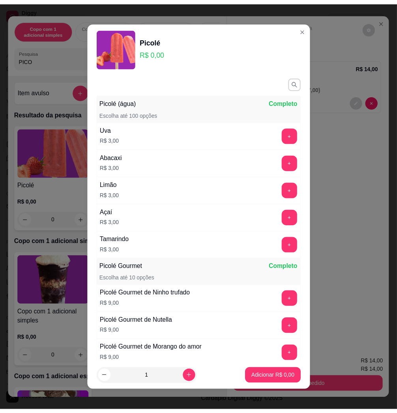
scroll to position [53, 0]
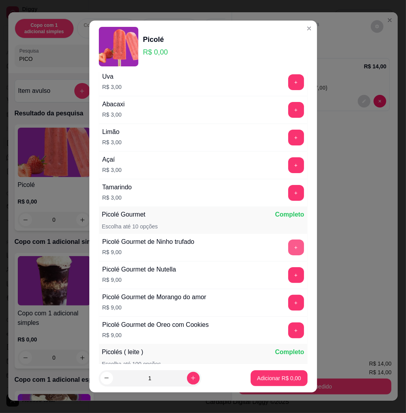
click at [288, 246] on button "+" at bounding box center [296, 247] width 16 height 16
click at [288, 246] on button "+" at bounding box center [295, 247] width 15 height 15
click at [269, 372] on button "Adicionar R$ 18,00" at bounding box center [277, 378] width 60 height 16
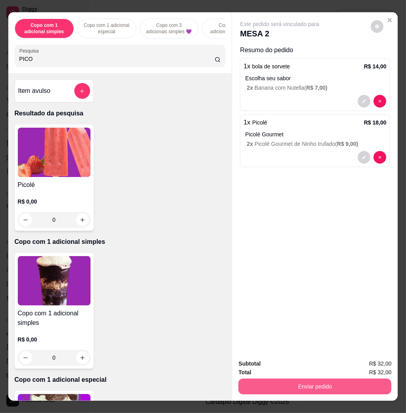
click at [306, 378] on button "Enviar pedido" at bounding box center [314, 386] width 153 height 16
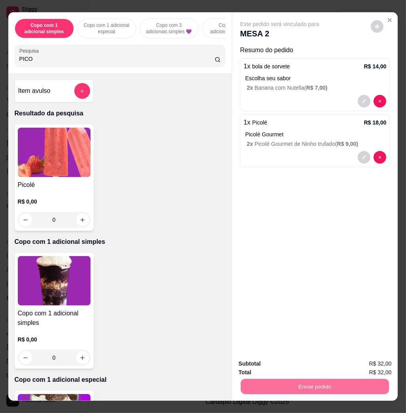
click at [356, 362] on button "Enviar pedido" at bounding box center [370, 362] width 45 height 15
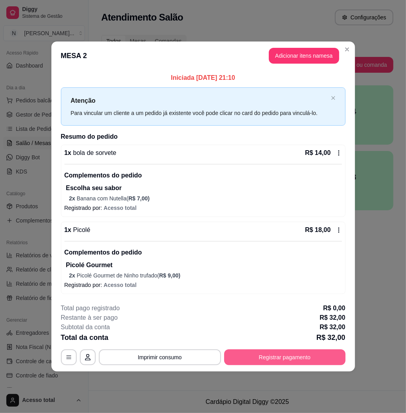
click at [329, 357] on button "Registrar pagamento" at bounding box center [284, 357] width 121 height 16
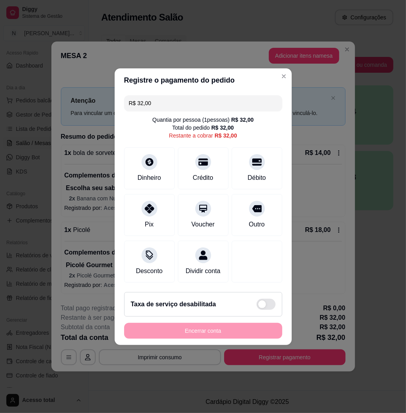
click at [171, 103] on input "R$ 32,00" at bounding box center [203, 103] width 149 height 16
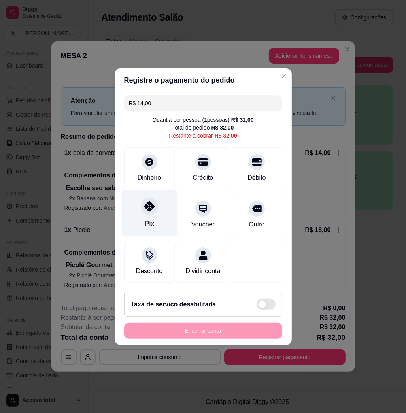
click at [150, 204] on icon at bounding box center [149, 206] width 10 height 10
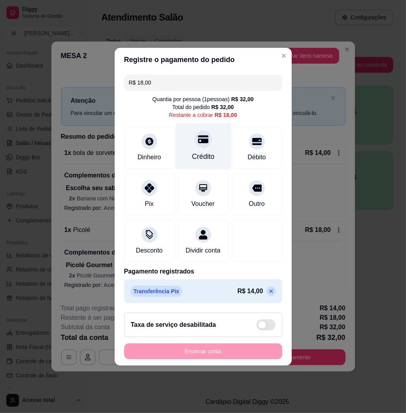
click at [200, 141] on div at bounding box center [202, 138] width 17 height 17
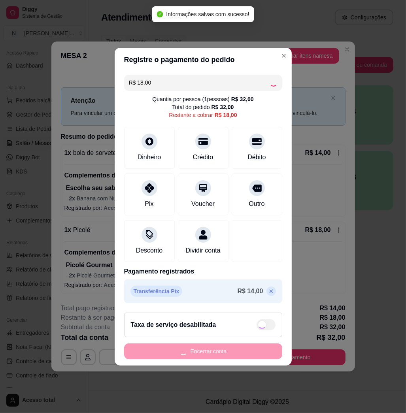
type input "R$ 0,00"
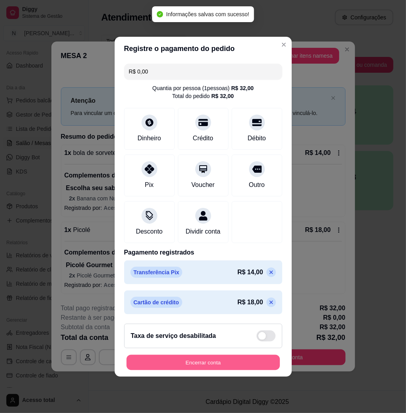
click at [203, 364] on button "Encerrar conta" at bounding box center [202, 361] width 153 height 15
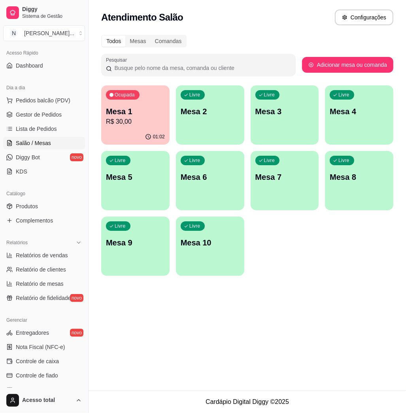
click at [122, 107] on p "Mesa 1" at bounding box center [135, 111] width 59 height 11
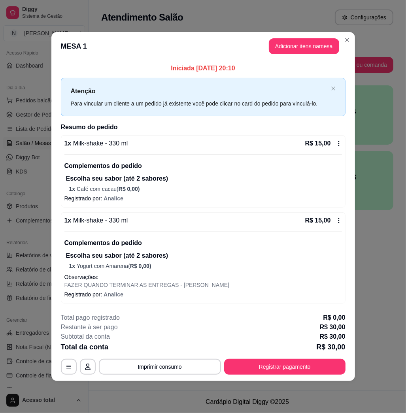
click at [337, 222] on icon at bounding box center [338, 220] width 6 height 6
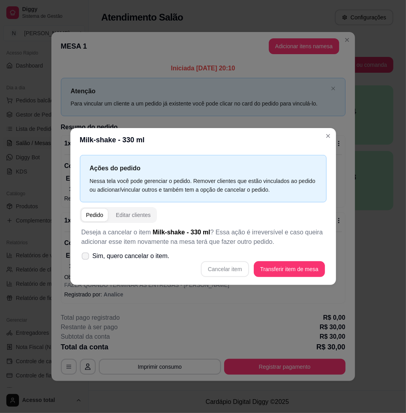
click at [94, 259] on span "Sim, quero cancelar o item." at bounding box center [130, 255] width 77 height 9
click at [86, 259] on input "Sim, quero cancelar o item." at bounding box center [83, 259] width 5 height 5
checkbox input "true"
click at [241, 266] on button "Cancelar item" at bounding box center [225, 269] width 48 height 16
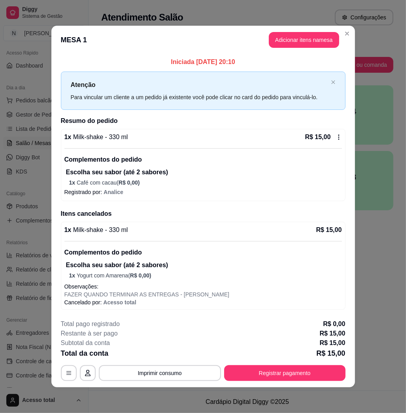
click at [334, 137] on div "R$ 15,00" at bounding box center [323, 136] width 37 height 9
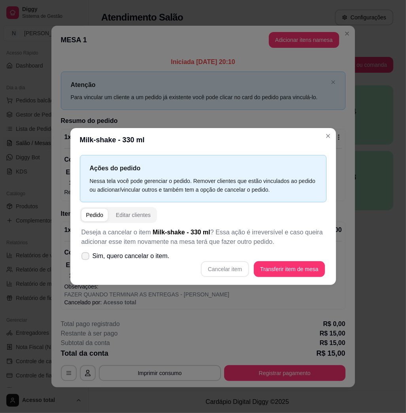
click at [107, 256] on span "Sim, quero cancelar o item." at bounding box center [130, 255] width 77 height 9
click at [86, 257] on input "Sim, quero cancelar o item." at bounding box center [83, 259] width 5 height 5
checkbox input "true"
click at [233, 265] on button "Cancelar item" at bounding box center [225, 269] width 48 height 16
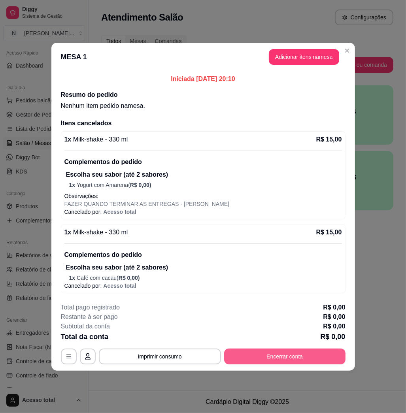
click at [286, 353] on button "Encerrar conta" at bounding box center [284, 356] width 121 height 16
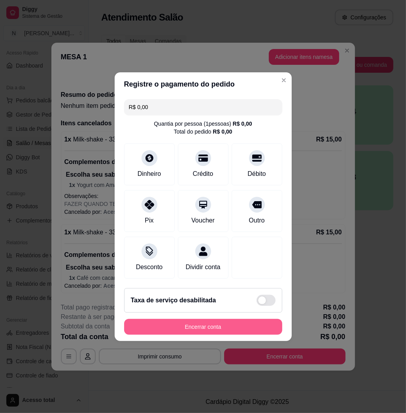
click at [214, 332] on button "Encerrar conta" at bounding box center [203, 327] width 158 height 16
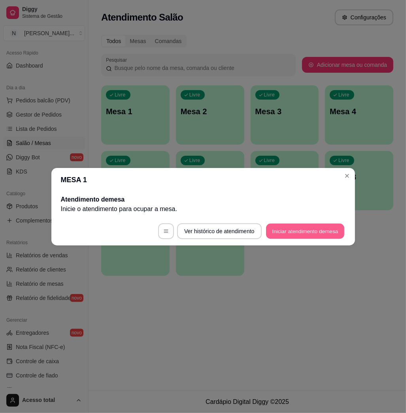
click at [312, 231] on button "Iniciar atendimento de mesa" at bounding box center [305, 230] width 78 height 15
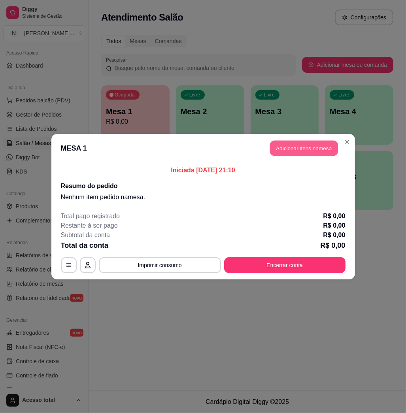
click at [319, 155] on button "Adicionar itens na mesa" at bounding box center [304, 147] width 68 height 15
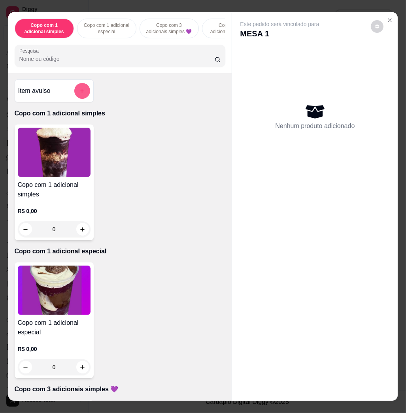
click at [80, 94] on icon "add-separate-item" at bounding box center [82, 91] width 6 height 6
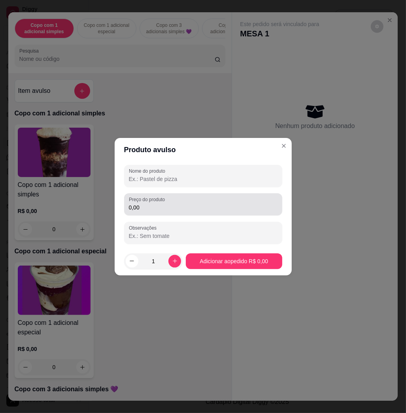
click at [155, 205] on input "0,00" at bounding box center [203, 207] width 149 height 8
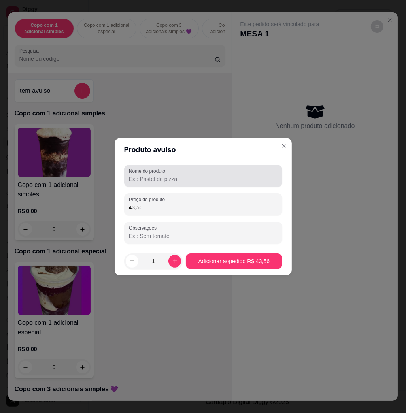
type input "43,56"
click at [165, 177] on input "Nome do produto" at bounding box center [203, 179] width 149 height 8
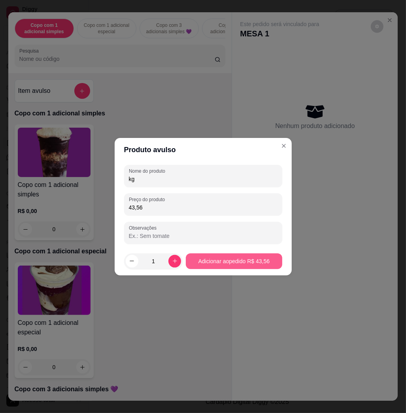
type input "kg"
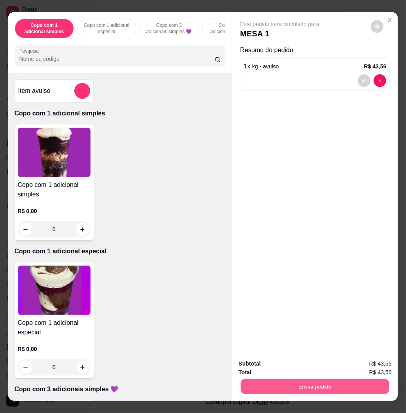
click at [310, 384] on button "Enviar pedido" at bounding box center [315, 385] width 148 height 15
click at [365, 362] on button "Enviar pedido" at bounding box center [369, 362] width 43 height 15
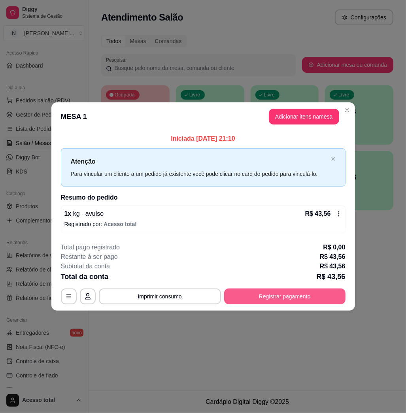
click at [325, 300] on button "Registrar pagamento" at bounding box center [284, 296] width 121 height 16
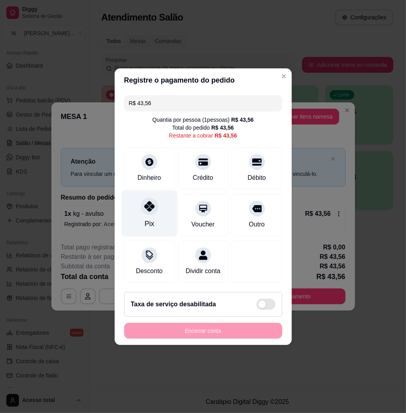
click at [145, 204] on icon at bounding box center [149, 206] width 10 height 10
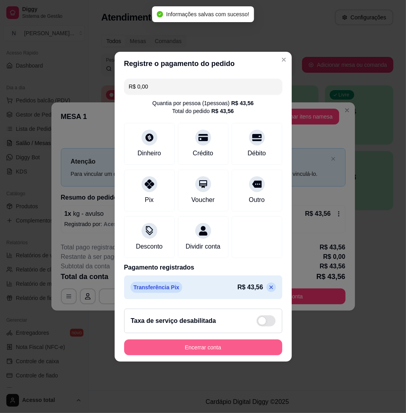
type input "R$ 0,00"
click at [207, 353] on button "Encerrar conta" at bounding box center [202, 346] width 153 height 15
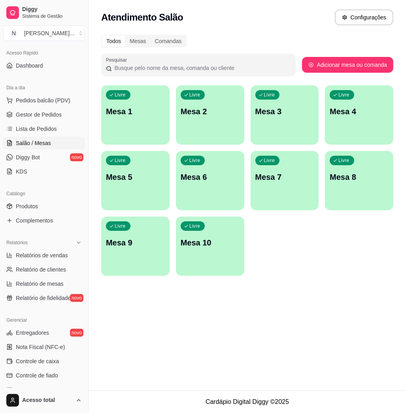
click at [137, 111] on p "Mesa 1" at bounding box center [135, 111] width 59 height 11
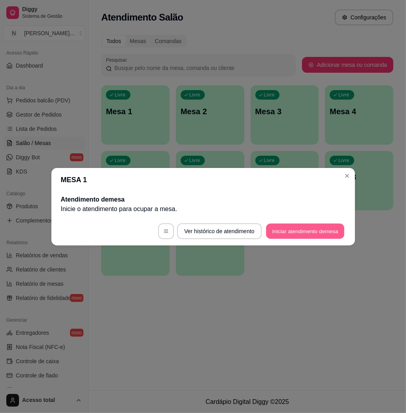
click at [306, 234] on button "Iniciar atendimento de mesa" at bounding box center [305, 230] width 78 height 15
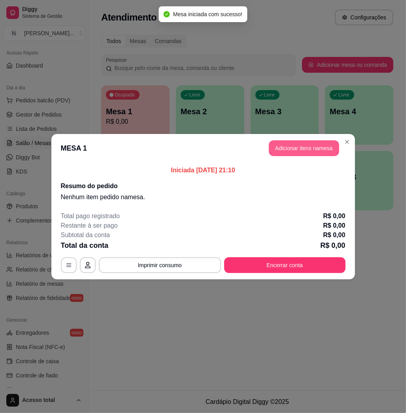
click at [304, 144] on button "Adicionar itens na mesa" at bounding box center [304, 148] width 70 height 16
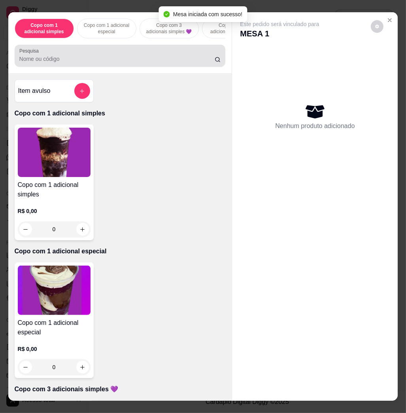
click at [47, 60] on input "Pesquisa" at bounding box center [116, 59] width 195 height 8
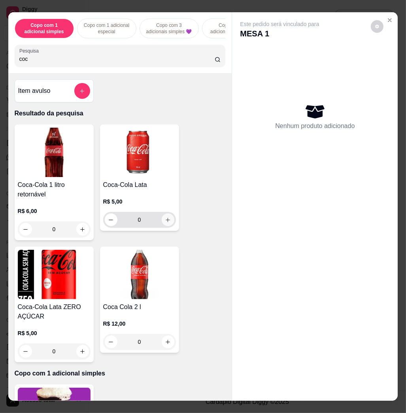
type input "coc"
click at [165, 223] on icon "increase-product-quantity" at bounding box center [168, 220] width 6 height 6
type input "1"
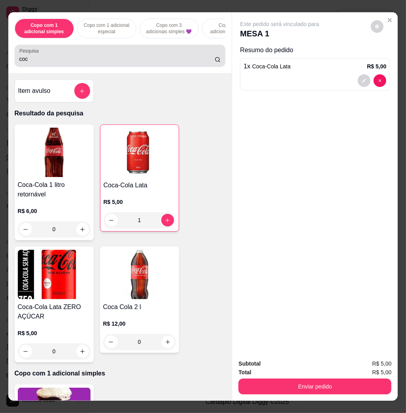
click at [124, 62] on input "coc" at bounding box center [116, 59] width 195 height 8
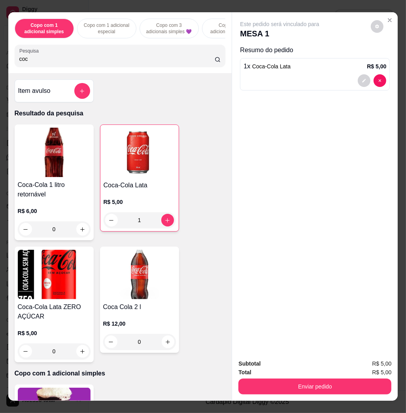
click at [124, 62] on input "coc" at bounding box center [116, 59] width 195 height 8
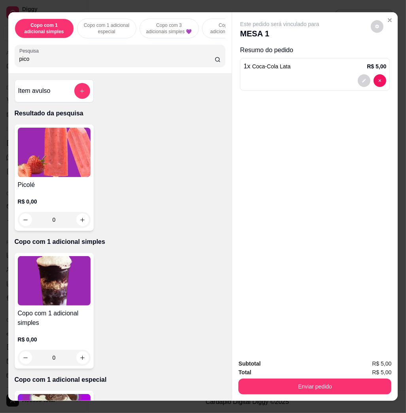
type input "pico"
click at [62, 153] on img at bounding box center [54, 152] width 73 height 49
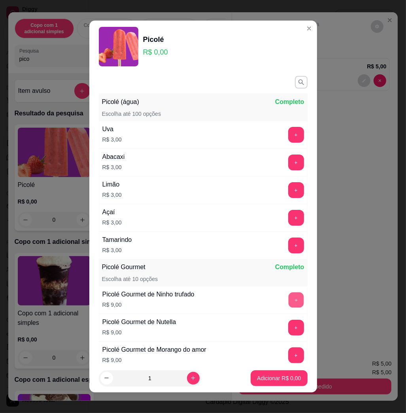
click at [288, 301] on button "+" at bounding box center [295, 299] width 15 height 15
click at [267, 376] on p "Adicionar R$ 9,00" at bounding box center [279, 378] width 43 height 8
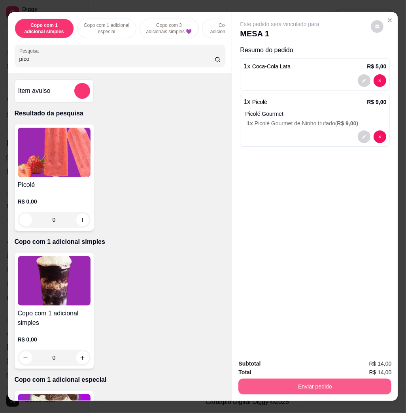
click at [303, 381] on button "Enviar pedido" at bounding box center [314, 386] width 153 height 16
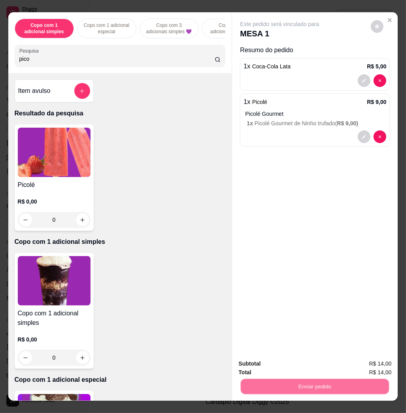
click at [351, 356] on button "Enviar pedido" at bounding box center [370, 362] width 45 height 15
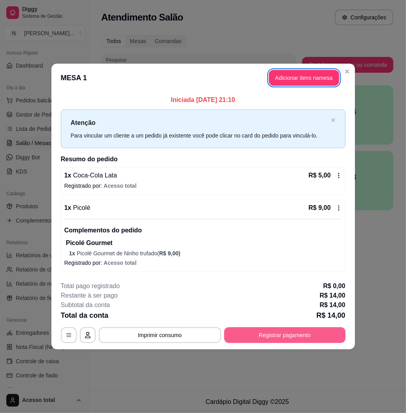
click at [299, 334] on button "Registrar pagamento" at bounding box center [284, 335] width 121 height 16
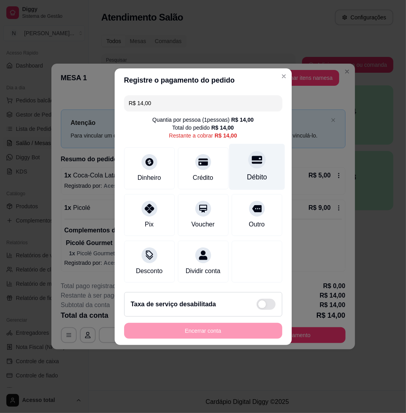
click at [257, 154] on div at bounding box center [256, 159] width 17 height 17
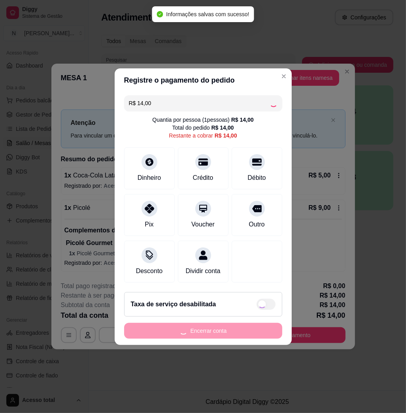
type input "R$ 0,00"
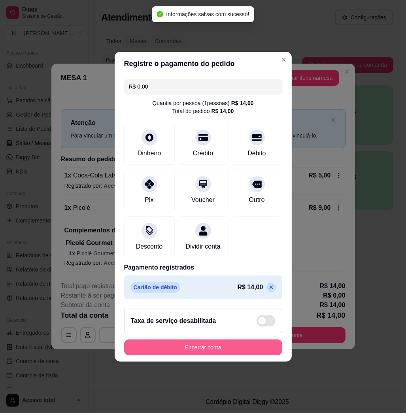
click at [211, 353] on button "Encerrar conta" at bounding box center [203, 347] width 158 height 16
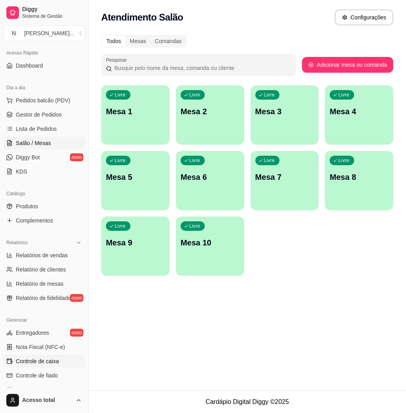
click at [56, 358] on span "Controle de caixa" at bounding box center [37, 361] width 43 height 8
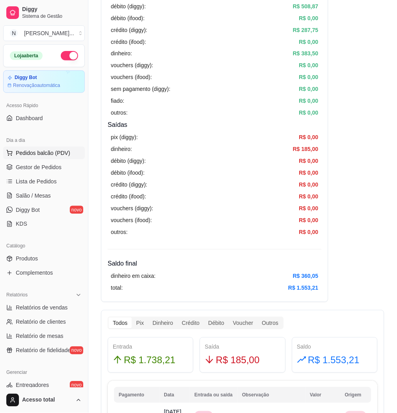
click at [36, 150] on span "Pedidos balcão (PDV)" at bounding box center [43, 153] width 55 height 8
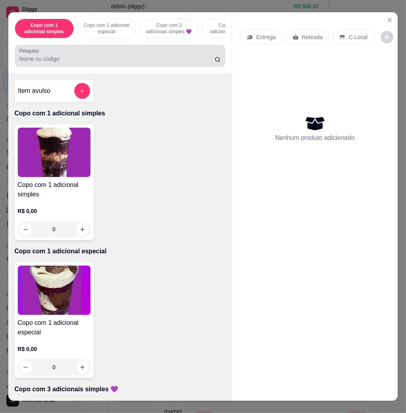
click at [188, 56] on div at bounding box center [119, 56] width 201 height 16
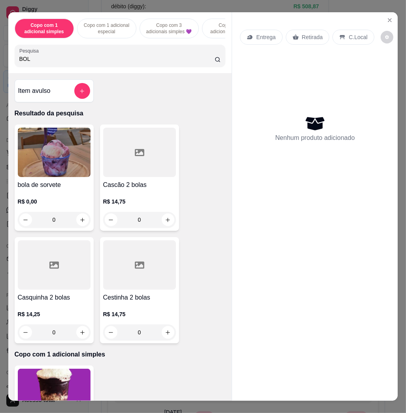
type input "BOL"
click at [65, 149] on img at bounding box center [54, 152] width 73 height 49
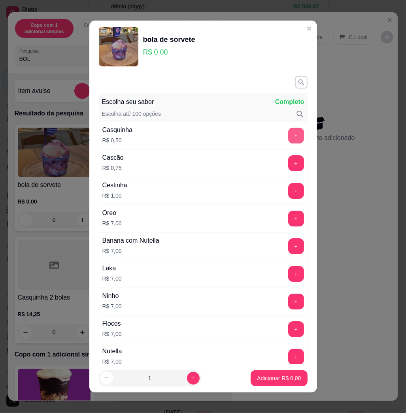
click at [288, 137] on button "+" at bounding box center [296, 136] width 16 height 16
click at [288, 137] on button "+" at bounding box center [295, 135] width 15 height 15
click at [288, 139] on button "+" at bounding box center [296, 136] width 16 height 16
click at [288, 139] on button "+" at bounding box center [295, 135] width 15 height 15
click at [270, 373] on button "Adicionar R$ 2,00" at bounding box center [278, 378] width 56 height 16
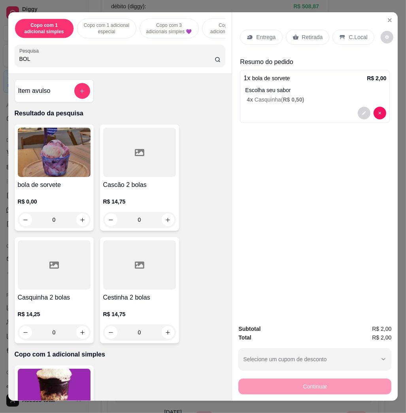
click at [355, 33] on p "C.Local" at bounding box center [357, 37] width 19 height 8
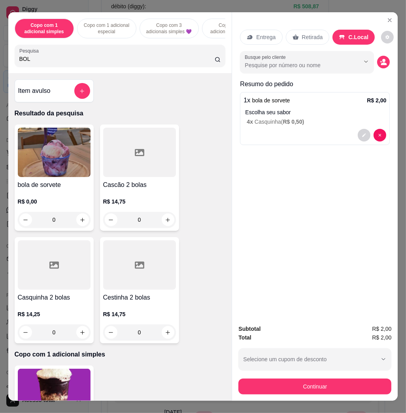
click at [355, 384] on button "Continuar" at bounding box center [314, 386] width 153 height 16
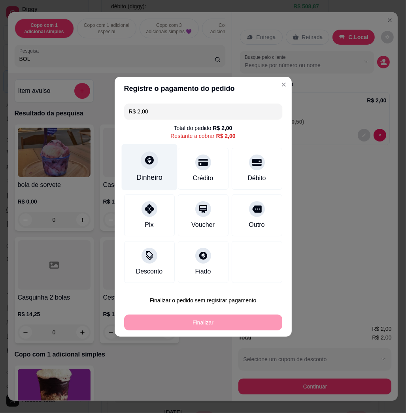
click at [152, 167] on div "Dinheiro" at bounding box center [149, 167] width 56 height 46
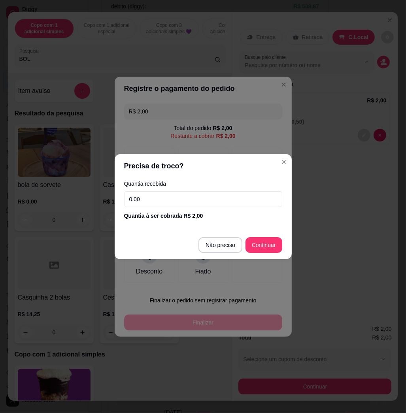
click at [187, 199] on input "0,00" at bounding box center [203, 199] width 158 height 16
type input "0,02"
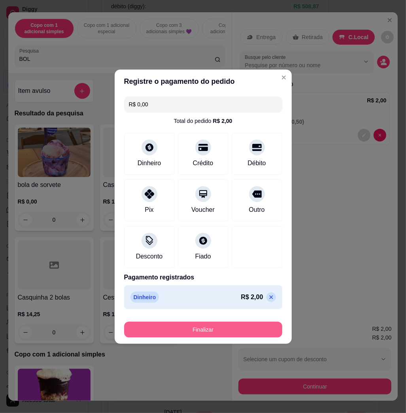
click at [207, 325] on button "Finalizar" at bounding box center [203, 330] width 158 height 16
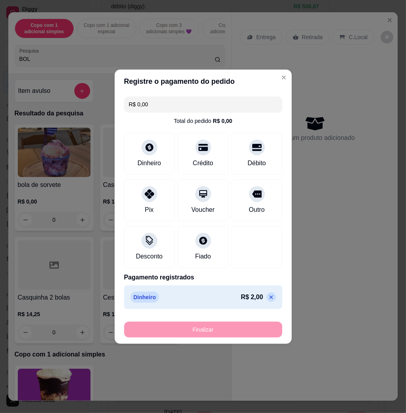
type input "-R$ 2,00"
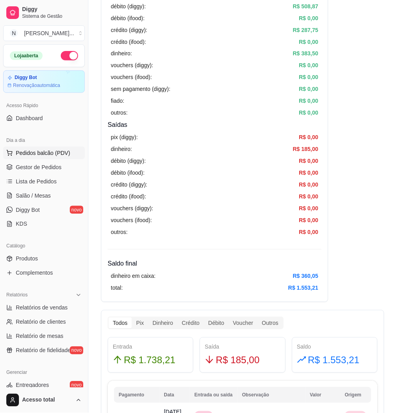
click at [58, 156] on span "Pedidos balcão (PDV)" at bounding box center [43, 153] width 55 height 8
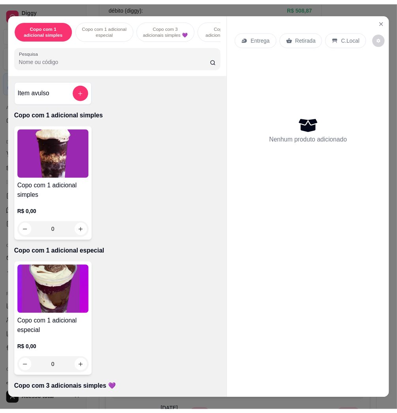
scroll to position [53, 0]
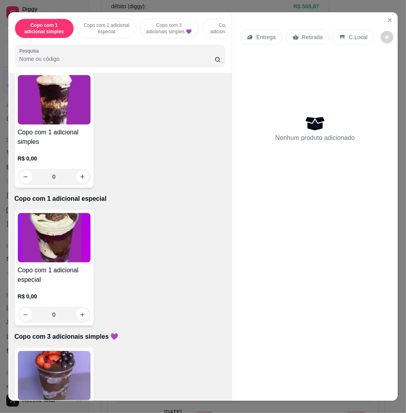
click at [69, 250] on img at bounding box center [54, 237] width 73 height 49
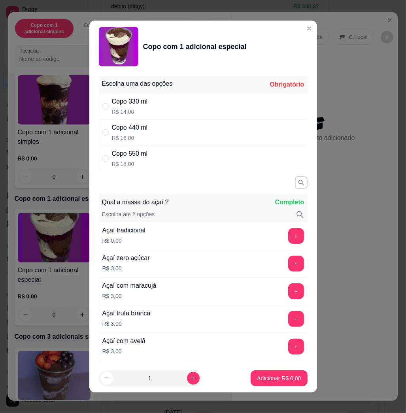
click at [174, 167] on div "Copo 550 ml R$ 18,00" at bounding box center [203, 158] width 209 height 26
radio input "true"
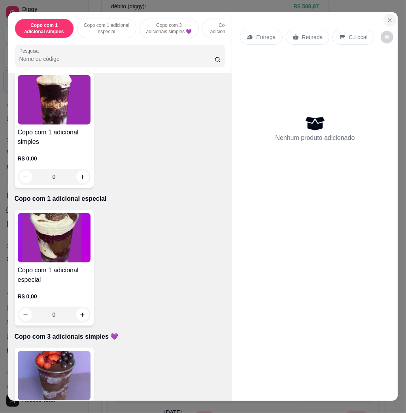
click at [387, 21] on button "Close" at bounding box center [389, 20] width 13 height 13
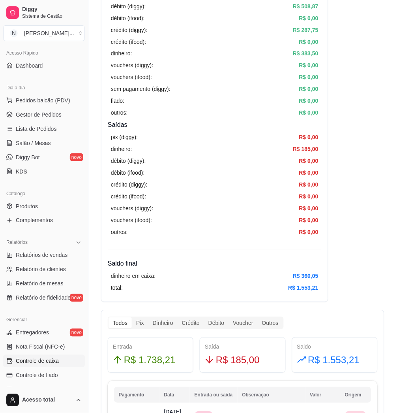
scroll to position [105, 0]
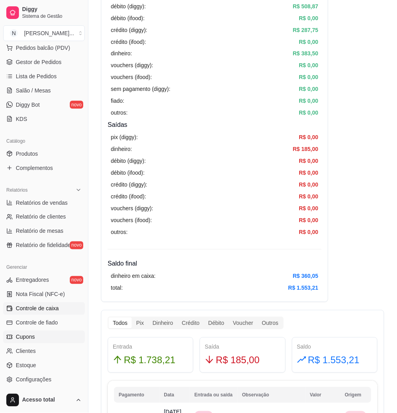
click at [56, 332] on link "Cupons" at bounding box center [44, 337] width 82 height 13
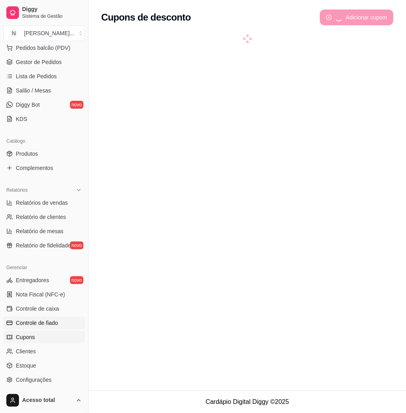
click at [55, 322] on span "Controle de fiado" at bounding box center [37, 323] width 42 height 8
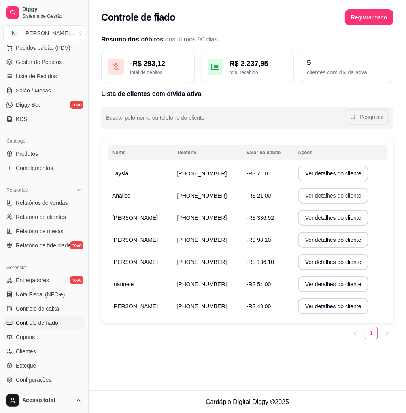
click at [321, 193] on button "Ver detalhes do cliente" at bounding box center [333, 196] width 70 height 16
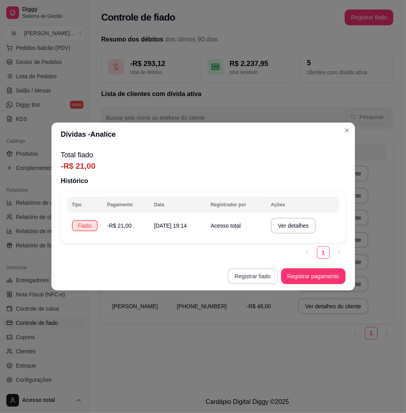
click at [252, 277] on button "Registrar fiado" at bounding box center [253, 276] width 50 height 16
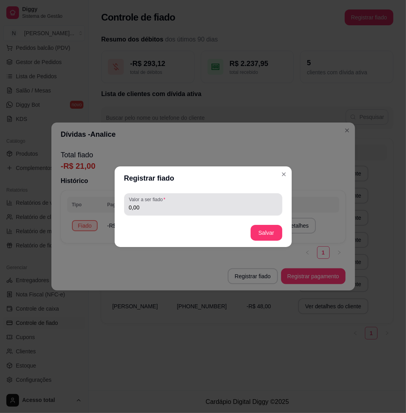
click at [159, 198] on label "Valor a ser fiado" at bounding box center [148, 199] width 39 height 7
click at [159, 203] on input "0,00" at bounding box center [203, 207] width 149 height 8
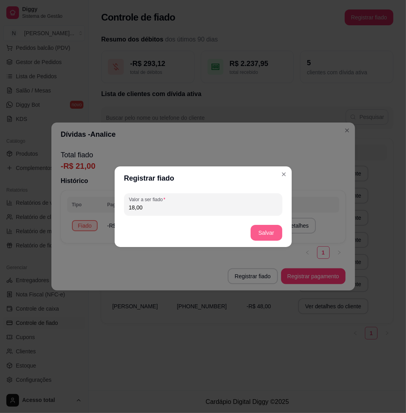
type input "18,00"
click at [266, 231] on button "Salvar" at bounding box center [266, 233] width 32 height 16
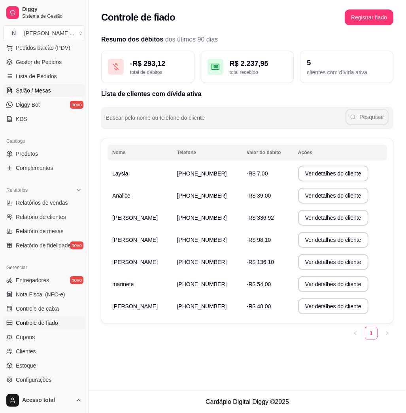
click at [46, 85] on link "Salão / Mesas" at bounding box center [44, 90] width 82 height 13
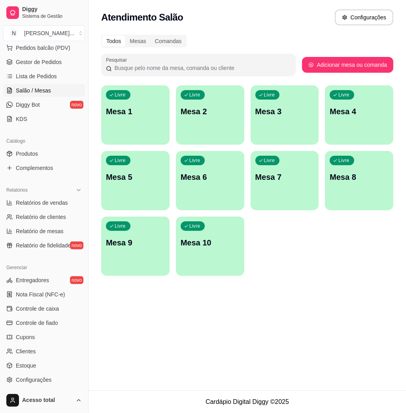
click at [153, 128] on div "Livre Mesa 1" at bounding box center [135, 110] width 68 height 50
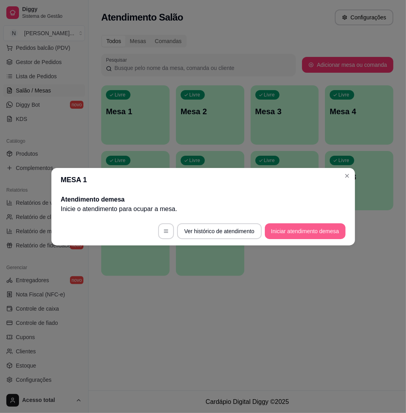
click at [329, 230] on button "Iniciar atendimento de mesa" at bounding box center [305, 231] width 81 height 16
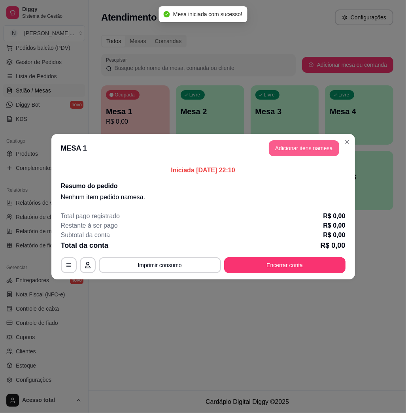
click at [309, 151] on button "Adicionar itens na mesa" at bounding box center [304, 148] width 70 height 16
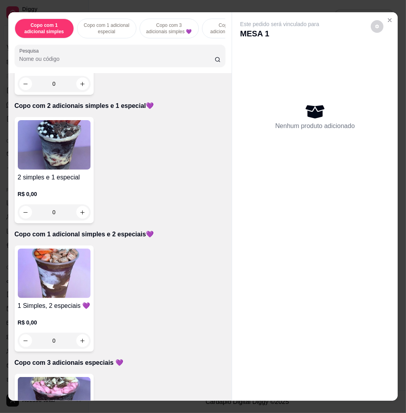
scroll to position [526, 0]
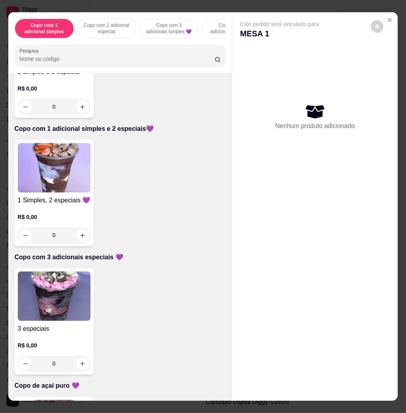
click at [67, 290] on img at bounding box center [54, 295] width 73 height 49
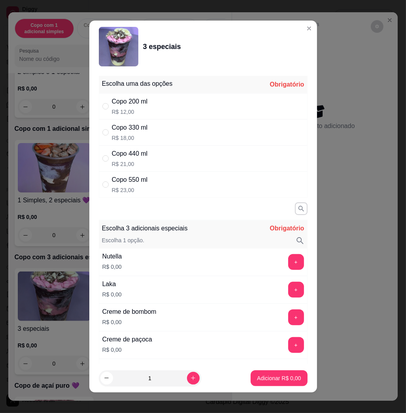
click at [175, 156] on div "Copo 440 ml R$ 21,00" at bounding box center [203, 158] width 209 height 26
radio input "true"
click at [288, 263] on button "+" at bounding box center [295, 261] width 15 height 15
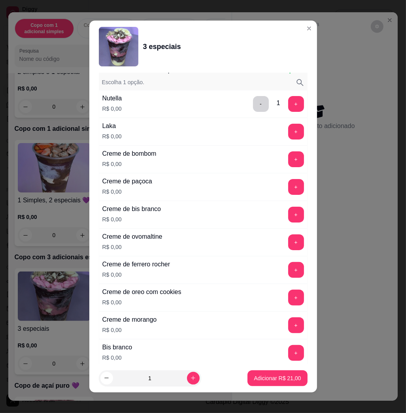
scroll to position [263, 0]
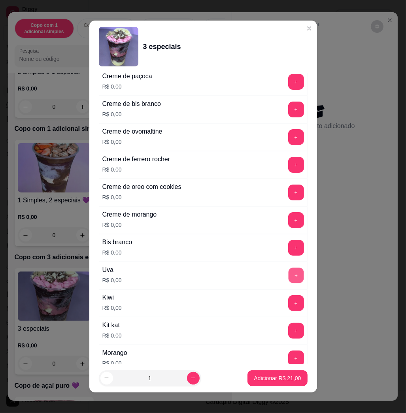
click at [288, 274] on button "+" at bounding box center [295, 275] width 15 height 15
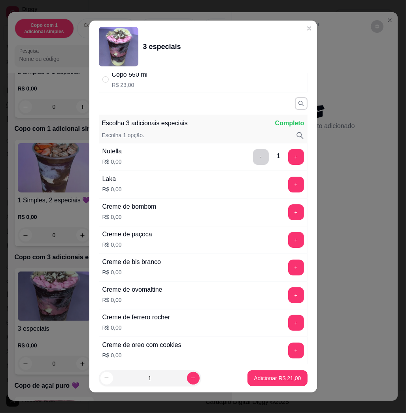
scroll to position [158, 0]
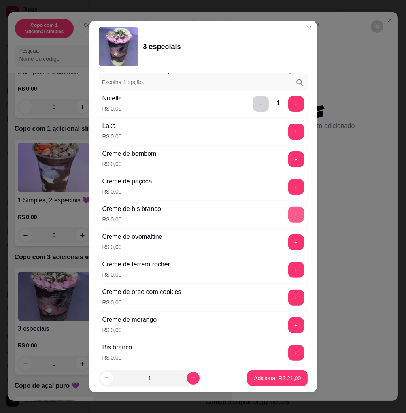
click at [288, 213] on button "+" at bounding box center [296, 215] width 16 height 16
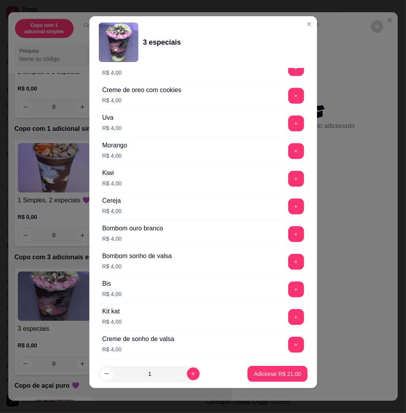
scroll to position [1625, 0]
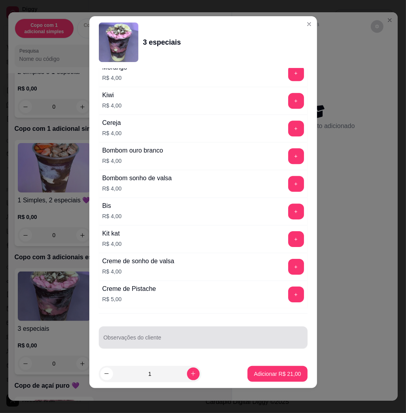
click at [186, 342] on input "Observações do cliente" at bounding box center [202, 341] width 199 height 8
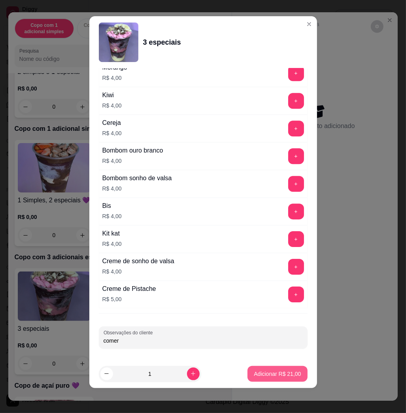
type input "comer"
click at [268, 381] on button "Adicionar R$ 21,00" at bounding box center [277, 374] width 60 height 16
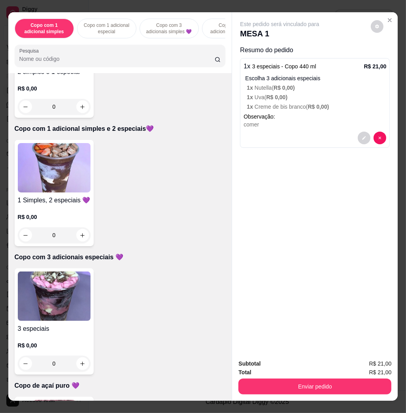
click at [313, 376] on div "Enviar pedido" at bounding box center [314, 385] width 153 height 18
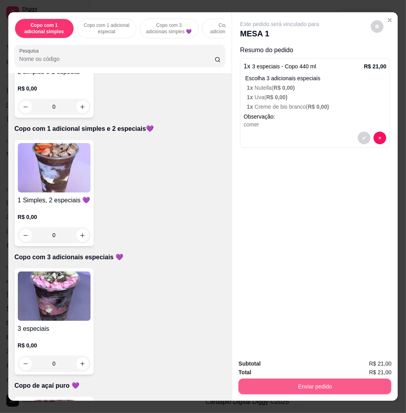
click at [310, 385] on button "Enviar pedido" at bounding box center [314, 386] width 153 height 16
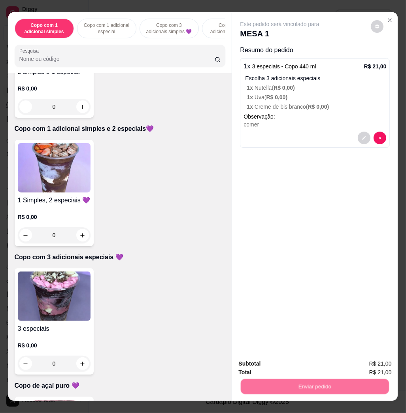
click at [364, 358] on button "Enviar pedido" at bounding box center [369, 362] width 43 height 15
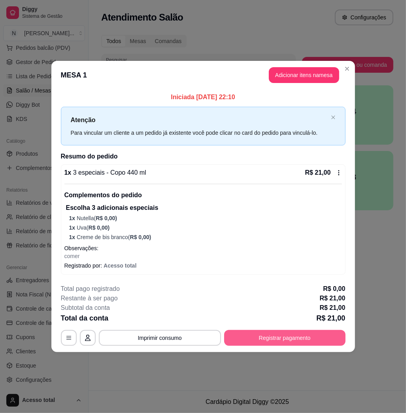
click at [289, 340] on button "Registrar pagamento" at bounding box center [284, 338] width 121 height 16
click at [288, 340] on button "Registrar pagamento" at bounding box center [285, 337] width 118 height 15
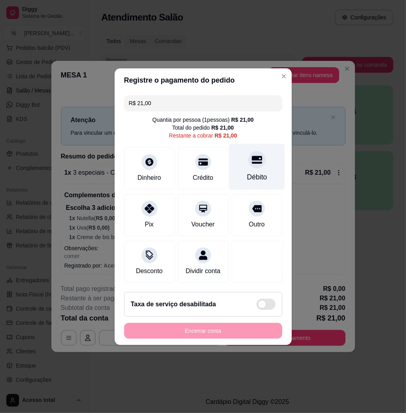
click at [251, 158] on icon at bounding box center [256, 160] width 10 height 8
type input "R$ 0,00"
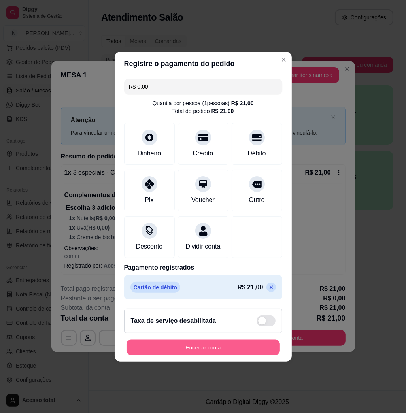
click at [199, 350] on button "Encerrar conta" at bounding box center [202, 346] width 153 height 15
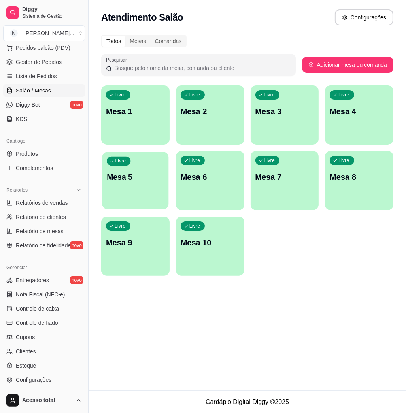
click at [157, 158] on div "Livre Mesa 5" at bounding box center [135, 176] width 66 height 48
click at [150, 100] on div "Livre Mesa 1" at bounding box center [135, 110] width 68 height 50
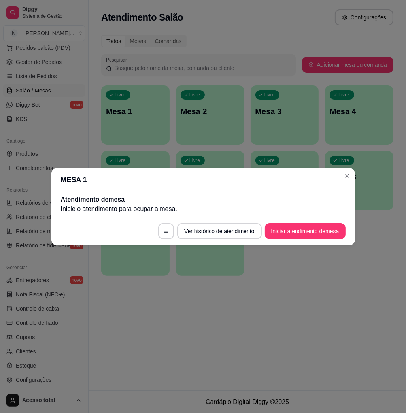
click at [298, 238] on button "Iniciar atendimento de mesa" at bounding box center [305, 231] width 81 height 16
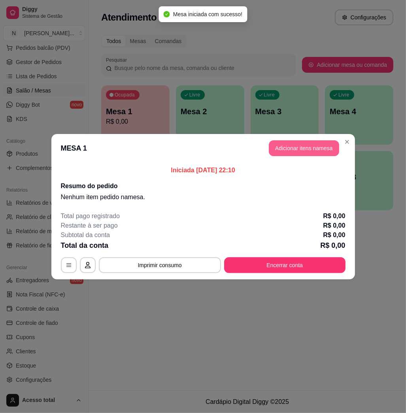
click at [314, 147] on button "Adicionar itens na mesa" at bounding box center [304, 148] width 70 height 16
click at [165, 63] on input "Pesquisa" at bounding box center [116, 59] width 195 height 8
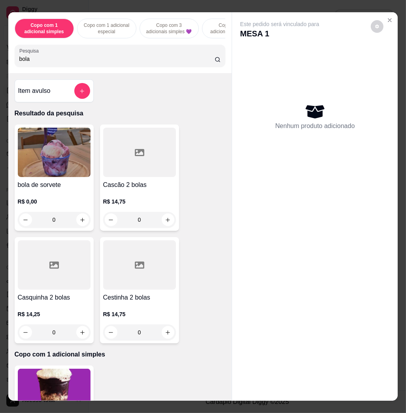
type input "bola"
click at [63, 147] on img at bounding box center [54, 152] width 73 height 49
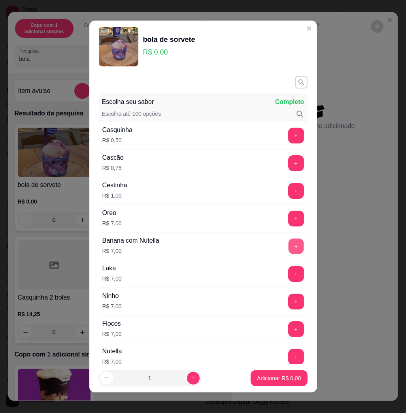
click at [288, 246] on button "+" at bounding box center [295, 246] width 15 height 15
click at [266, 372] on button "Adicionar R$ 7,00" at bounding box center [278, 378] width 56 height 16
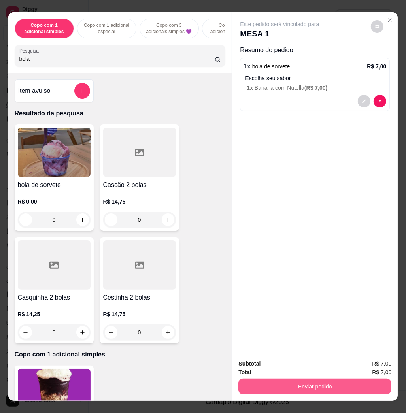
click at [306, 385] on button "Enviar pedido" at bounding box center [314, 386] width 153 height 16
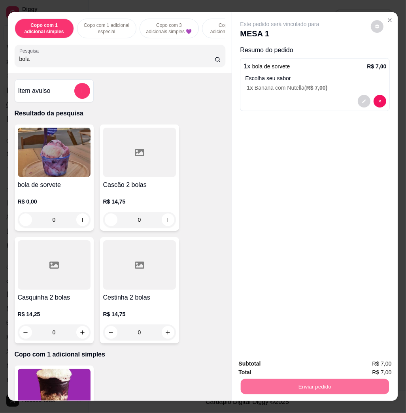
click at [377, 365] on button "Enviar pedido" at bounding box center [369, 362] width 43 height 15
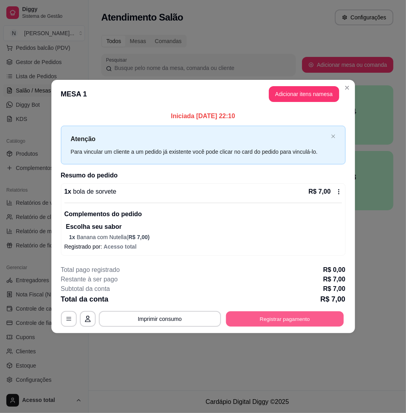
click at [318, 320] on button "Registrar pagamento" at bounding box center [285, 318] width 118 height 15
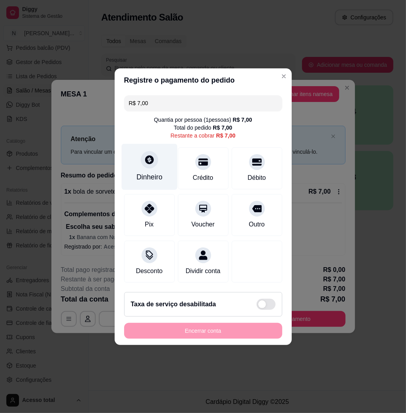
click at [158, 172] on div "Dinheiro" at bounding box center [149, 177] width 26 height 10
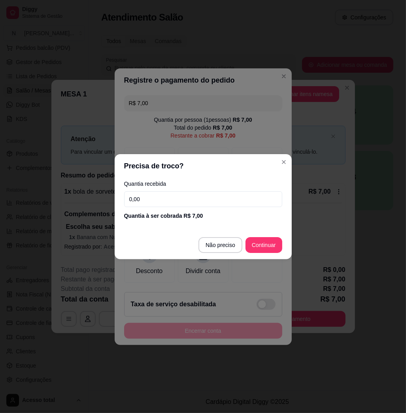
click at [188, 197] on input "0,00" at bounding box center [203, 199] width 158 height 16
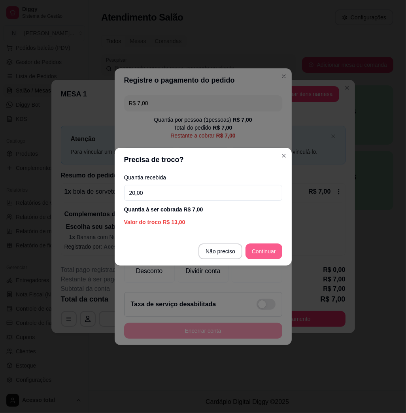
type input "20,00"
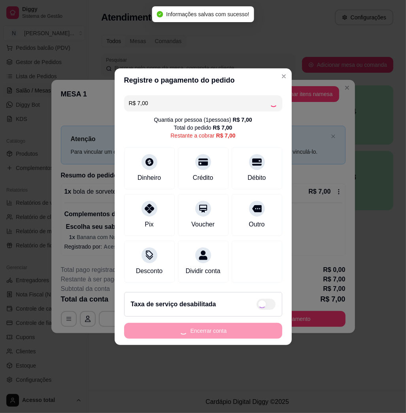
type input "R$ 0,00"
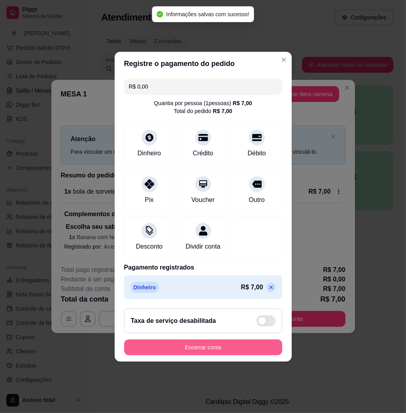
click at [201, 353] on button "Encerrar conta" at bounding box center [203, 347] width 158 height 16
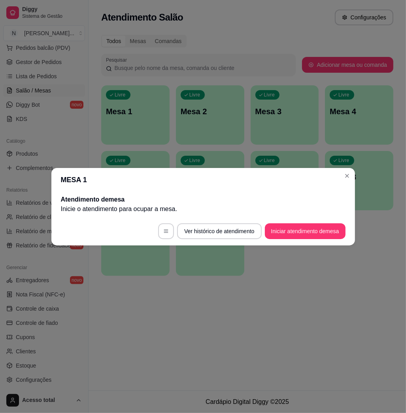
click at [137, 310] on div "MESA 1 Atendimento de mesa Inicie o atendimento para ocupar a mesa . Ver histór…" at bounding box center [203, 206] width 406 height 413
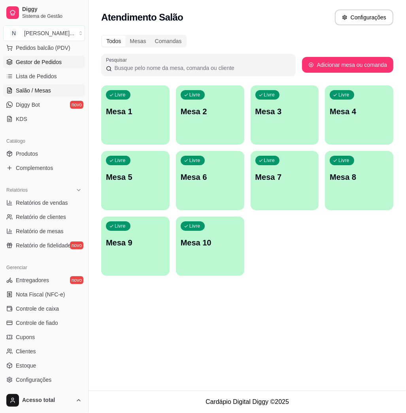
scroll to position [0, 0]
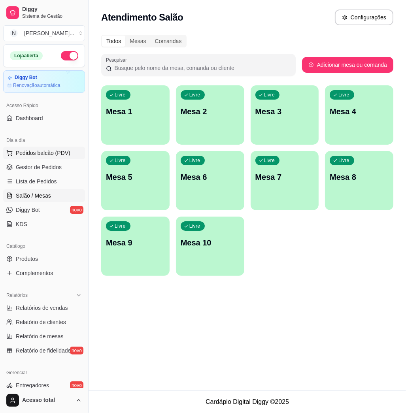
click at [56, 156] on span "Pedidos balcão (PDV)" at bounding box center [43, 153] width 55 height 8
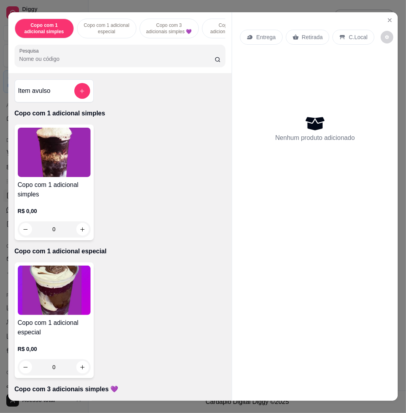
scroll to position [53, 0]
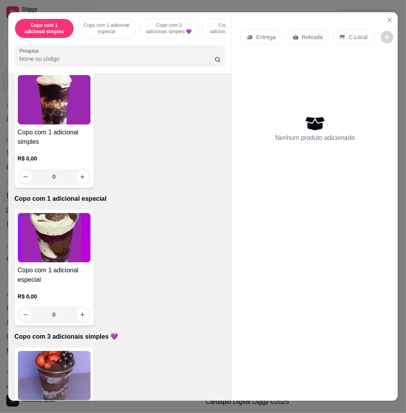
click at [70, 244] on img at bounding box center [54, 237] width 73 height 49
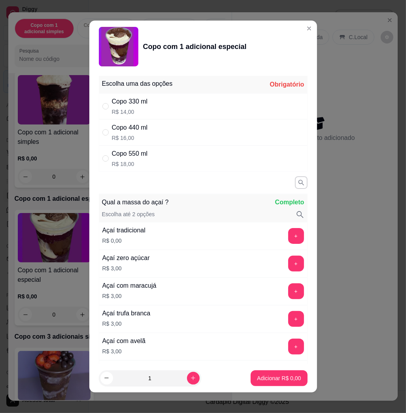
click at [147, 107] on div "Copo 330 ml R$ 14,00" at bounding box center [203, 106] width 209 height 26
radio input "true"
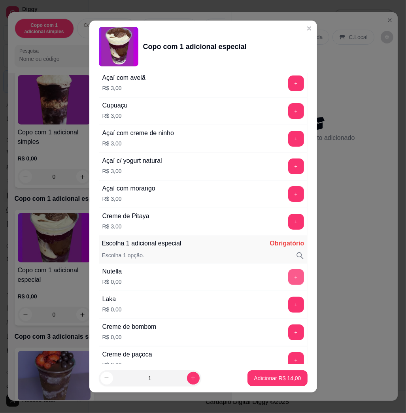
click at [288, 277] on button "+" at bounding box center [296, 277] width 16 height 16
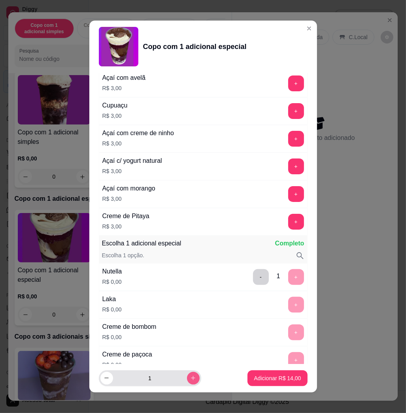
click at [187, 382] on button "increase-product-quantity" at bounding box center [193, 378] width 13 height 13
type input "2"
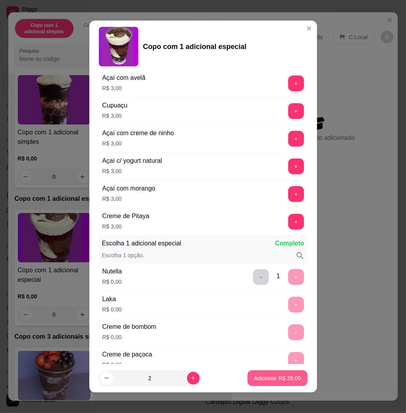
click at [257, 377] on p "Adicionar R$ 28,00" at bounding box center [277, 378] width 47 height 8
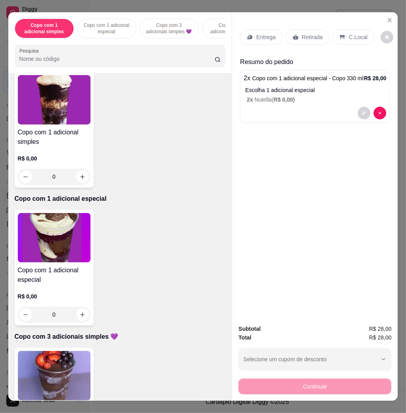
click at [258, 33] on p "Entrega" at bounding box center [265, 37] width 19 height 8
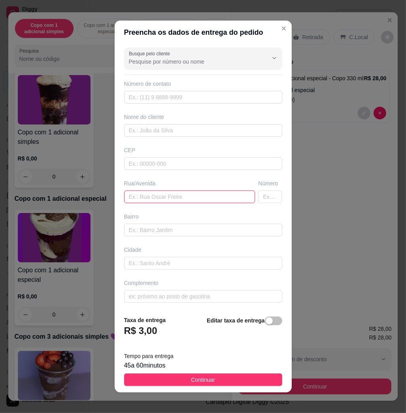
click at [152, 192] on input "text" at bounding box center [189, 196] width 131 height 13
type input "TREVO DO [GEOGRAPHIC_DATA]"
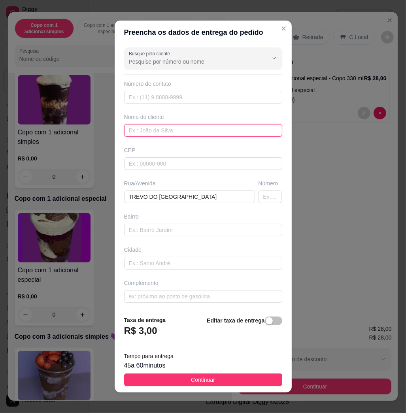
drag, startPoint x: 163, startPoint y: 132, endPoint x: 163, endPoint y: 126, distance: 6.3
click at [163, 131] on input "text" at bounding box center [203, 130] width 158 height 13
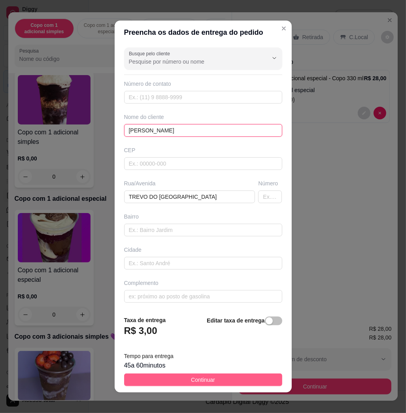
type input "[PERSON_NAME]"
click at [215, 381] on button "Continuar" at bounding box center [203, 379] width 158 height 13
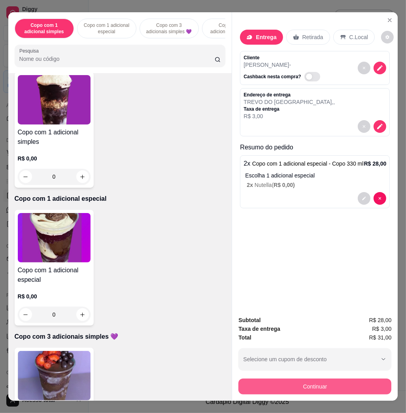
click at [328, 379] on button "Continuar" at bounding box center [314, 386] width 153 height 16
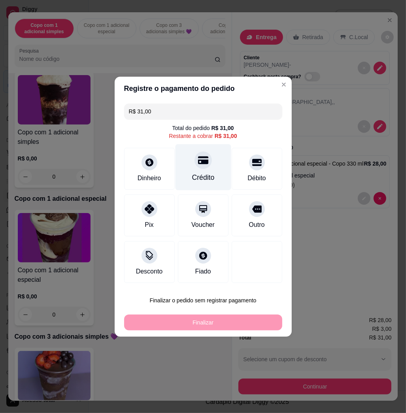
click at [204, 174] on div "Crédito" at bounding box center [203, 177] width 23 height 10
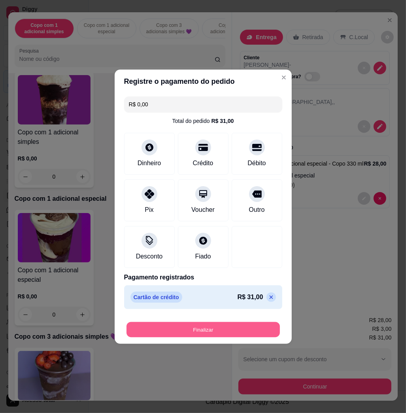
click at [212, 335] on button "Finalizar" at bounding box center [202, 329] width 153 height 15
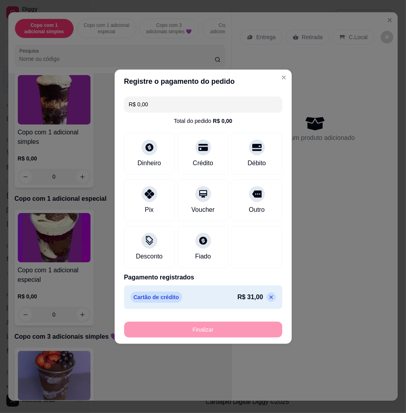
type input "-R$ 31,00"
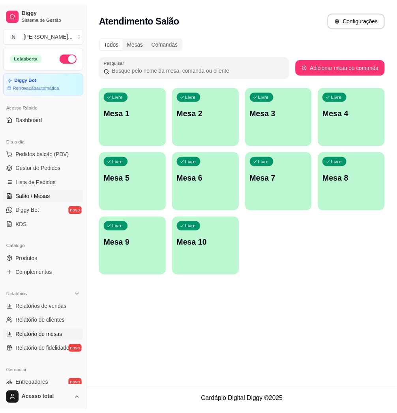
scroll to position [105, 0]
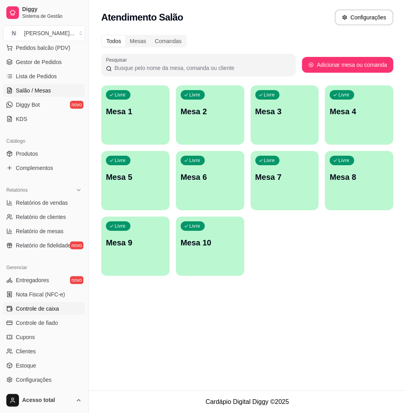
click at [42, 313] on link "Controle de caixa" at bounding box center [44, 308] width 82 height 13
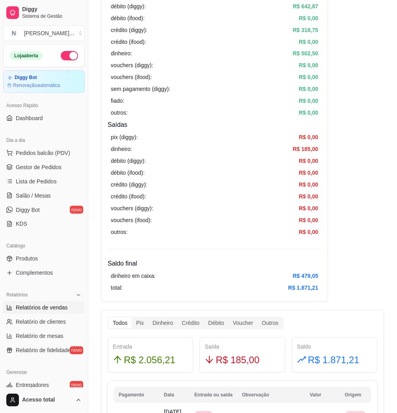
click at [51, 304] on span "Relatórios de vendas" at bounding box center [42, 308] width 52 height 8
select select "ALL"
select select "0"
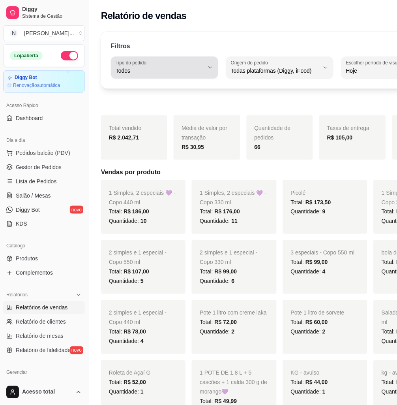
click at [159, 66] on div "Todos" at bounding box center [160, 68] width 88 height 16
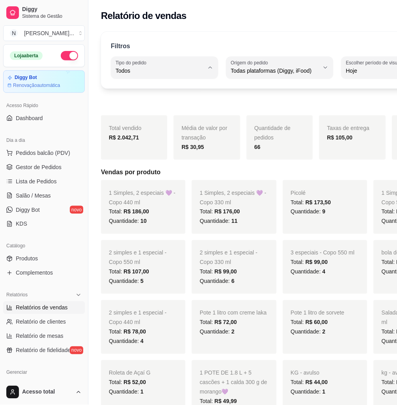
click at [162, 105] on span "Entrega" at bounding box center [151, 103] width 65 height 8
type input "DELIVERY"
select select "DELIVERY"
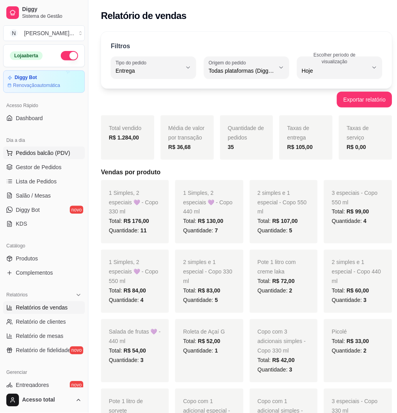
click at [41, 155] on span "Pedidos balcão (PDV)" at bounding box center [43, 153] width 55 height 8
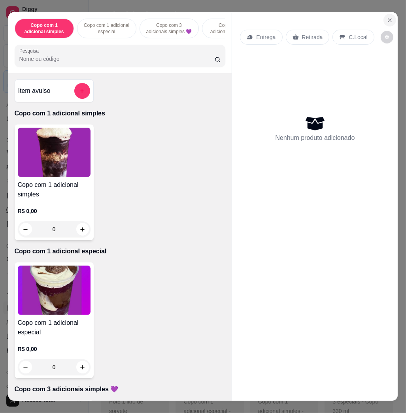
click at [386, 17] on icon "Close" at bounding box center [389, 20] width 6 height 6
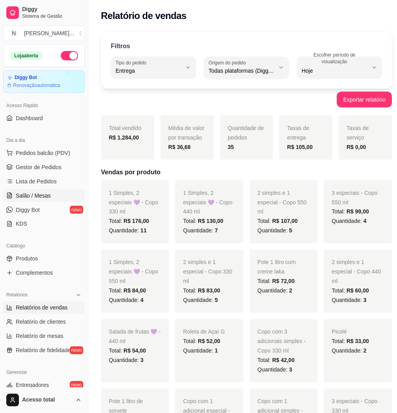
click at [36, 192] on span "Salão / Mesas" at bounding box center [33, 196] width 35 height 8
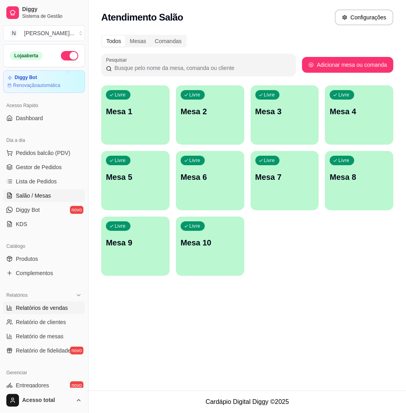
click at [53, 312] on link "Relatórios de vendas" at bounding box center [44, 307] width 82 height 13
select select "ALL"
select select "0"
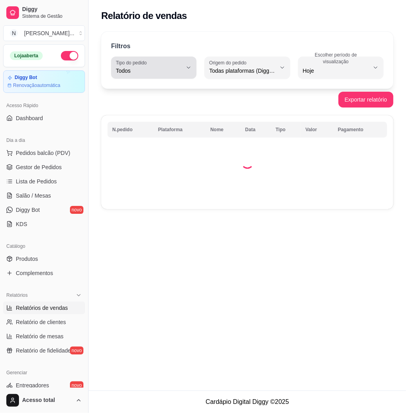
click at [160, 68] on span "Todos" at bounding box center [149, 71] width 66 height 8
click at [125, 103] on span "Entrega" at bounding box center [150, 103] width 62 height 8
type input "DELIVERY"
select select "DELIVERY"
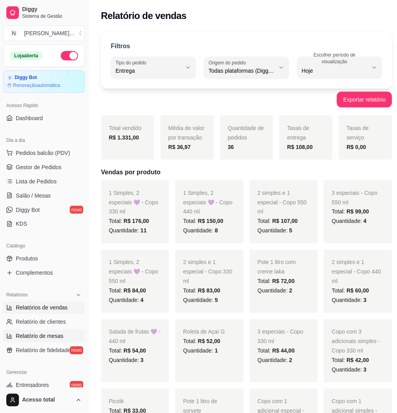
scroll to position [53, 0]
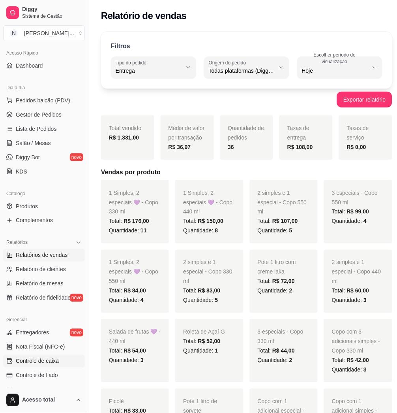
click at [43, 357] on span "Controle de caixa" at bounding box center [37, 361] width 43 height 8
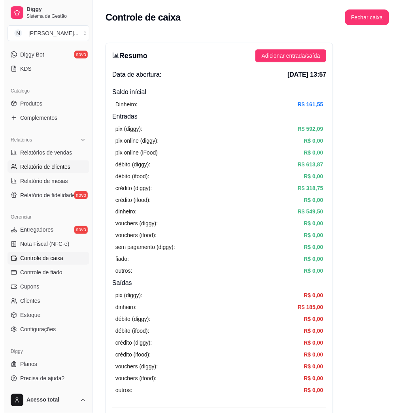
scroll to position [103, 0]
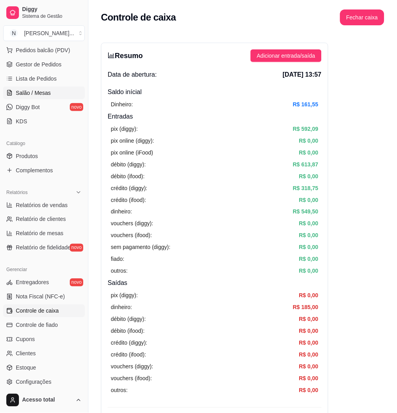
click at [40, 93] on span "Salão / Mesas" at bounding box center [33, 93] width 35 height 8
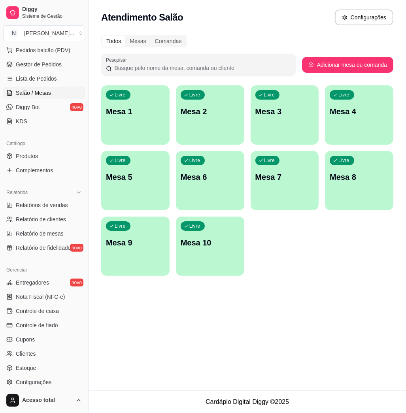
click at [132, 111] on p "Mesa 1" at bounding box center [135, 111] width 59 height 11
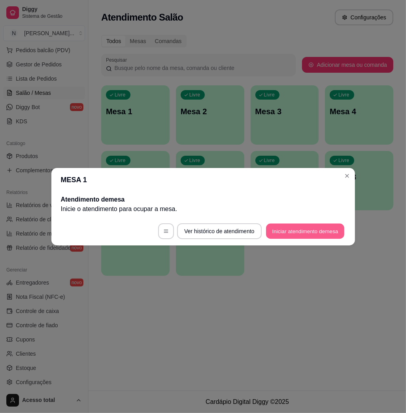
click at [298, 232] on button "Iniciar atendimento de mesa" at bounding box center [305, 230] width 78 height 15
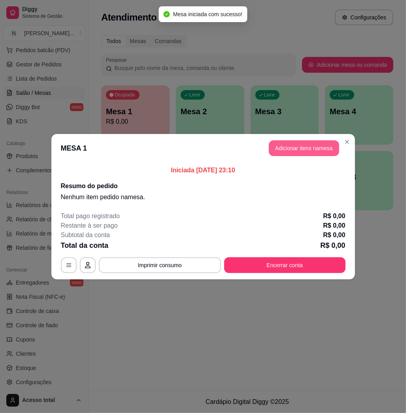
click at [301, 155] on button "Adicionar itens na mesa" at bounding box center [304, 148] width 70 height 16
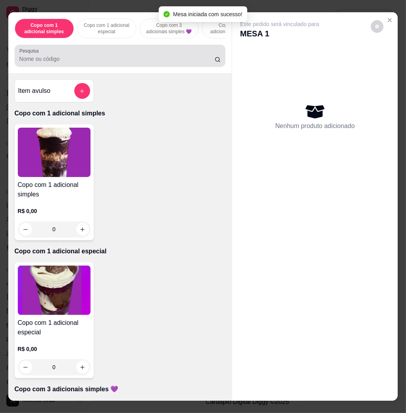
click at [88, 55] on div at bounding box center [119, 56] width 201 height 16
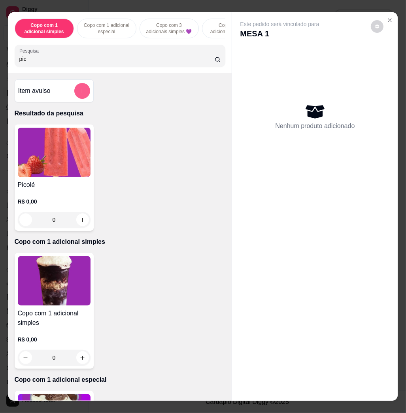
type input "pic"
click at [47, 149] on img at bounding box center [54, 152] width 73 height 49
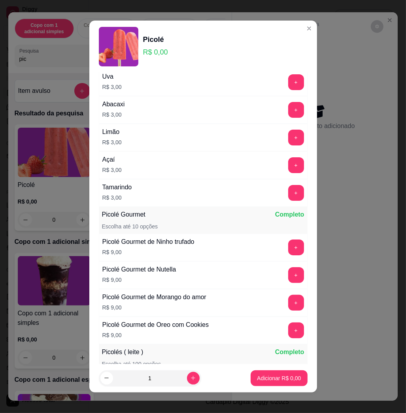
scroll to position [316, 0]
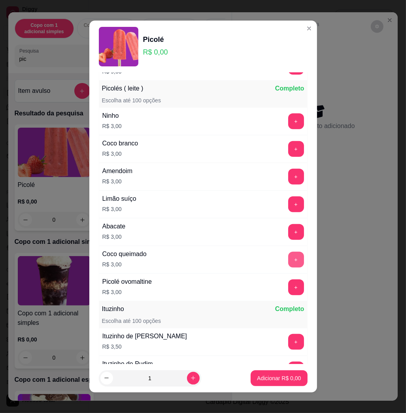
click at [288, 261] on button "+" at bounding box center [296, 260] width 16 height 16
click at [253, 259] on button "-" at bounding box center [261, 260] width 16 height 16
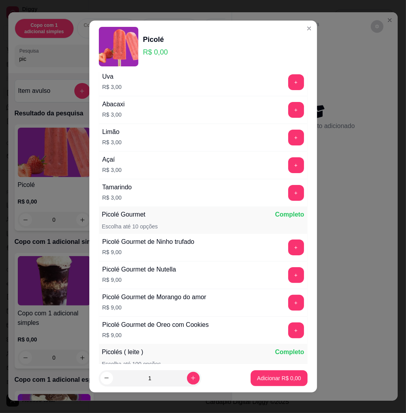
scroll to position [263, 0]
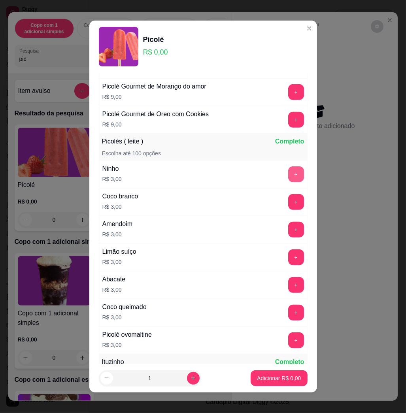
click at [288, 176] on button "+" at bounding box center [296, 174] width 16 height 16
click at [253, 177] on button "-" at bounding box center [261, 174] width 16 height 16
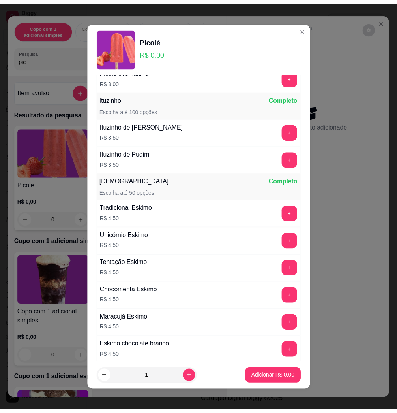
scroll to position [579, 0]
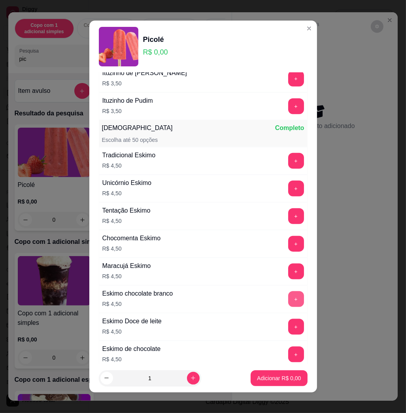
click at [288, 301] on button "+" at bounding box center [296, 299] width 16 height 16
click at [274, 382] on button "Adicionar R$ 4,50" at bounding box center [278, 378] width 56 height 16
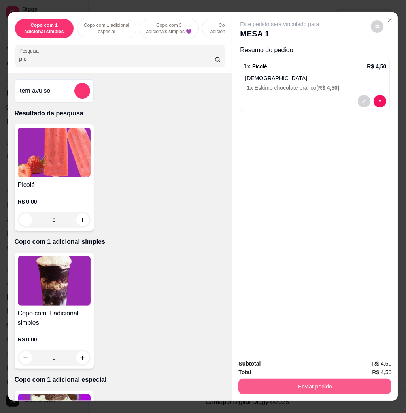
click at [303, 384] on button "Enviar pedido" at bounding box center [314, 386] width 153 height 16
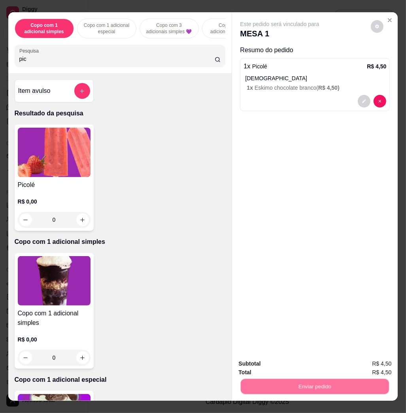
click at [350, 361] on button "Enviar pedido" at bounding box center [370, 362] width 45 height 15
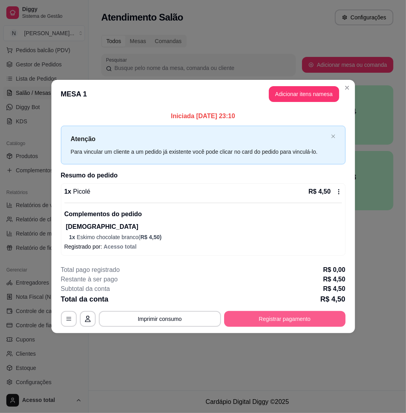
click at [267, 322] on button "Registrar pagamento" at bounding box center [284, 319] width 121 height 16
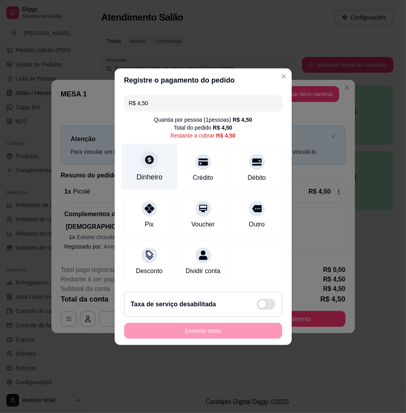
click at [161, 164] on div "Dinheiro" at bounding box center [149, 166] width 56 height 46
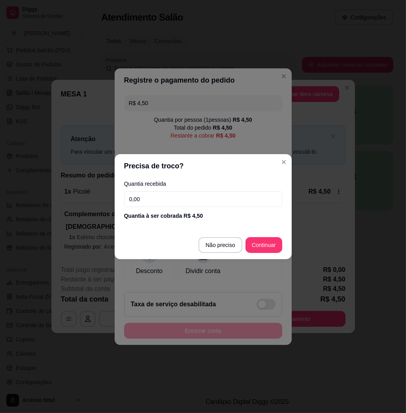
click at [199, 200] on input "0,00" at bounding box center [203, 199] width 158 height 16
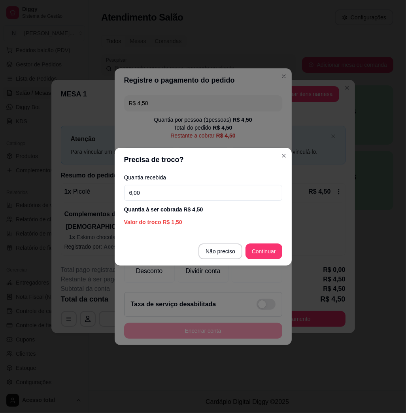
type input "6,00"
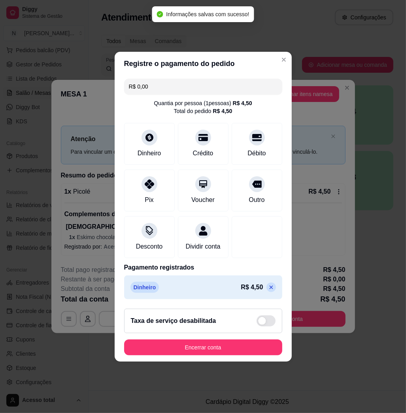
type input "R$ 0,00"
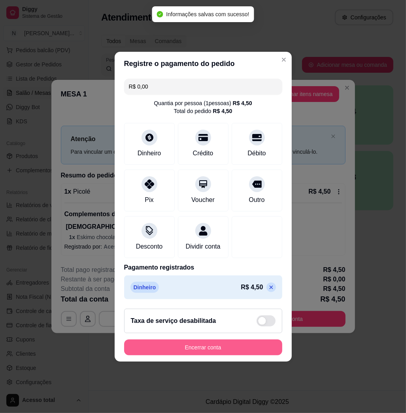
click at [201, 346] on button "Encerrar conta" at bounding box center [203, 347] width 158 height 16
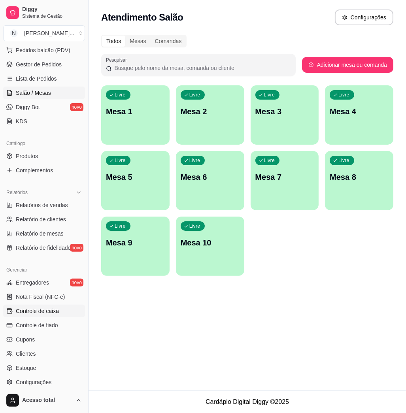
click at [46, 310] on span "Controle de caixa" at bounding box center [37, 311] width 43 height 8
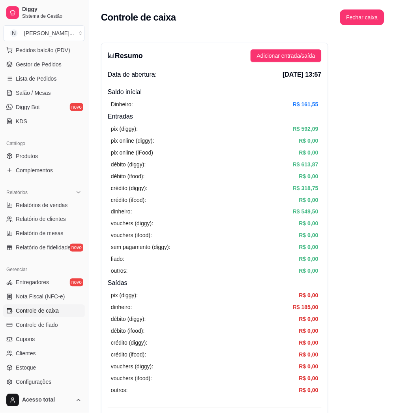
scroll to position [158, 0]
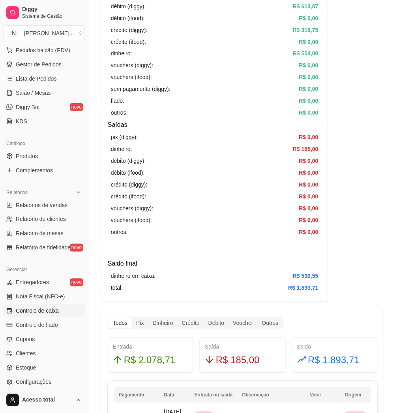
click at [45, 316] on link "Controle de caixa" at bounding box center [44, 311] width 82 height 13
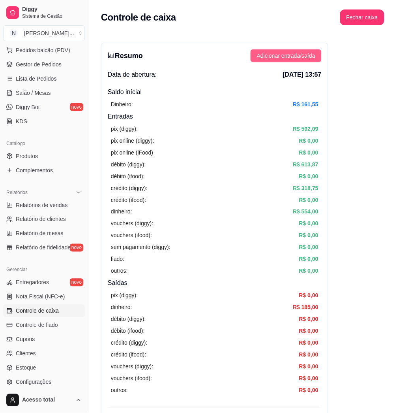
click at [280, 53] on span "Adicionar entrada/saída" at bounding box center [286, 55] width 58 height 9
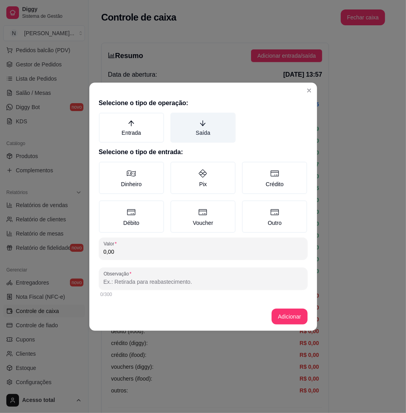
click at [209, 134] on label "Saída" at bounding box center [202, 128] width 65 height 30
click at [176, 118] on button "Saída" at bounding box center [173, 115] width 6 height 6
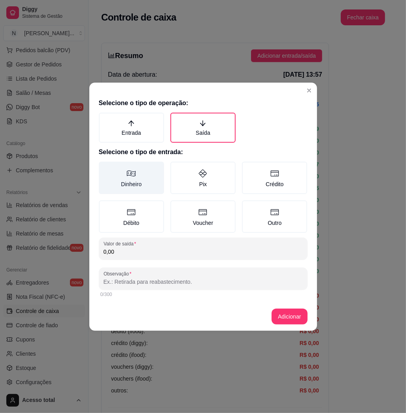
click at [134, 176] on icon at bounding box center [131, 173] width 9 height 6
click at [105, 167] on button "Dinheiro" at bounding box center [101, 164] width 6 height 6
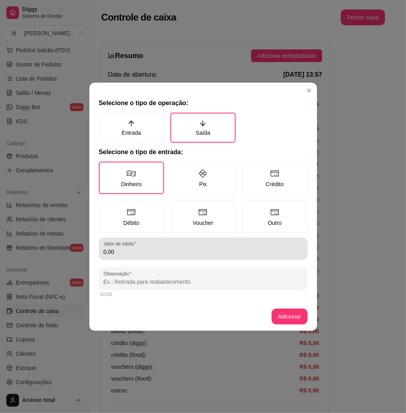
click at [160, 245] on div "0,00" at bounding box center [202, 249] width 199 height 16
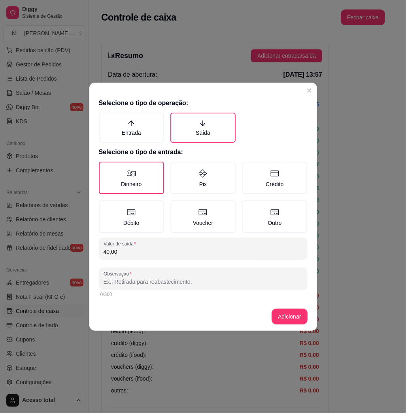
type input "40,00"
click at [157, 265] on div "Selecione o tipo de operação: Entrada Saída Selecione o tipo de entrada: Dinhei…" at bounding box center [203, 198] width 228 height 207
drag, startPoint x: 157, startPoint y: 265, endPoint x: 156, endPoint y: 279, distance: 13.4
click at [156, 279] on input "Observação" at bounding box center [202, 282] width 199 height 8
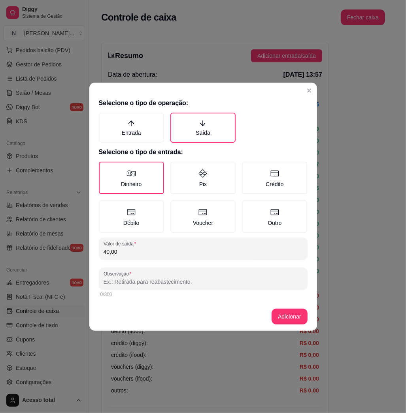
click at [156, 279] on input "Observação" at bounding box center [202, 282] width 199 height 8
type input "pag laysla"
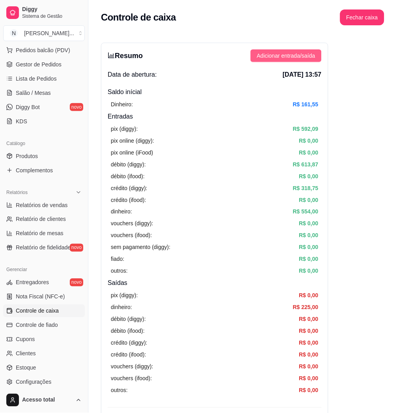
click at [289, 50] on button "Adicionar entrada/saída" at bounding box center [286, 55] width 71 height 13
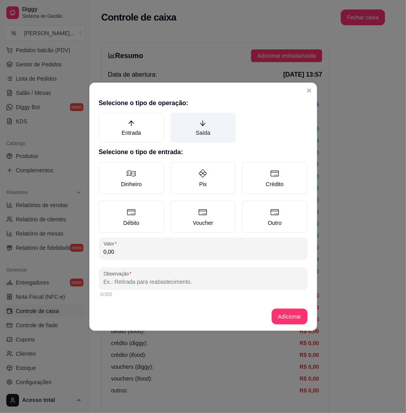
click at [210, 126] on label "Saída" at bounding box center [202, 128] width 65 height 30
click at [176, 118] on button "Saída" at bounding box center [173, 115] width 6 height 6
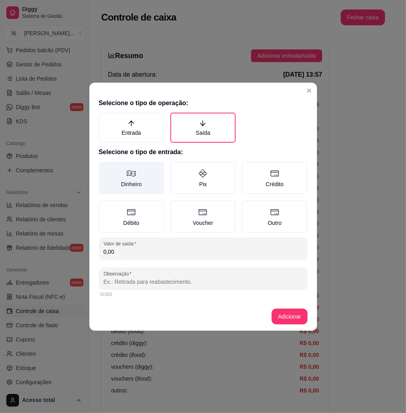
click at [135, 180] on label "Dinheiro" at bounding box center [131, 178] width 65 height 32
click at [105, 167] on button "Dinheiro" at bounding box center [101, 164] width 6 height 6
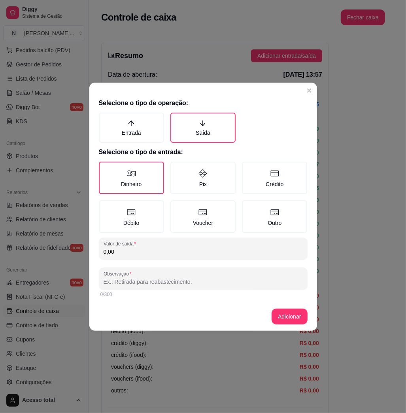
click at [149, 259] on div "Selecione o tipo de operação: Entrada Saída Selecione o tipo de entrada: Dinhei…" at bounding box center [203, 198] width 228 height 207
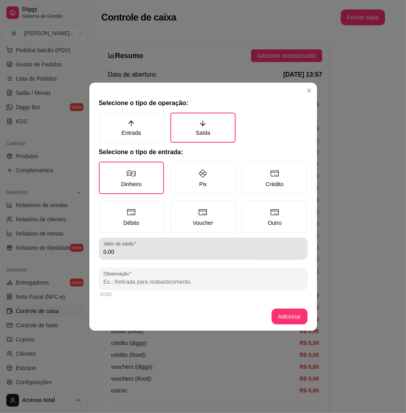
click at [154, 251] on input "0,00" at bounding box center [202, 252] width 199 height 8
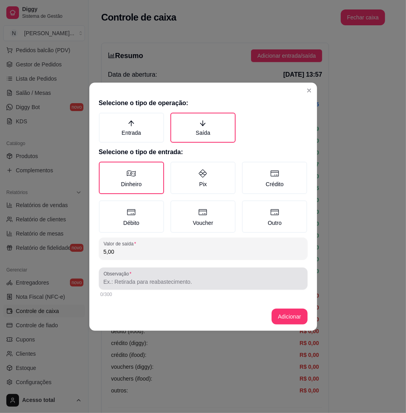
type input "5,00"
click at [176, 285] on div "Observação" at bounding box center [203, 278] width 209 height 22
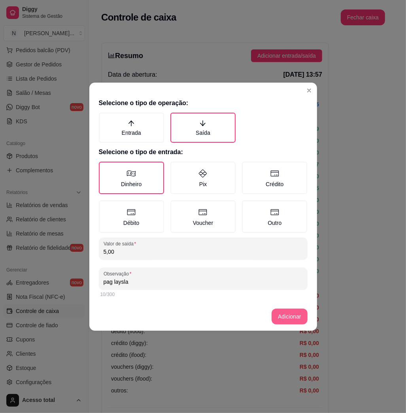
type input "pag laysla"
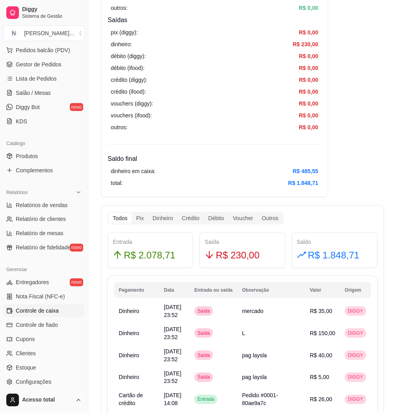
scroll to position [316, 0]
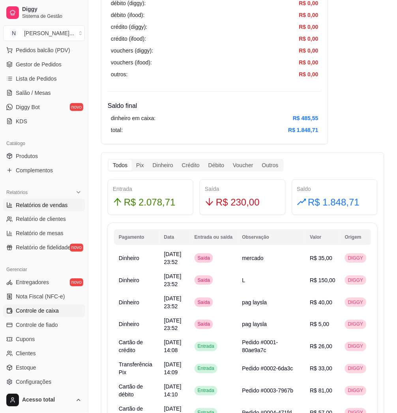
click at [42, 210] on link "Relatórios de vendas" at bounding box center [44, 205] width 82 height 13
select select "ALL"
select select "0"
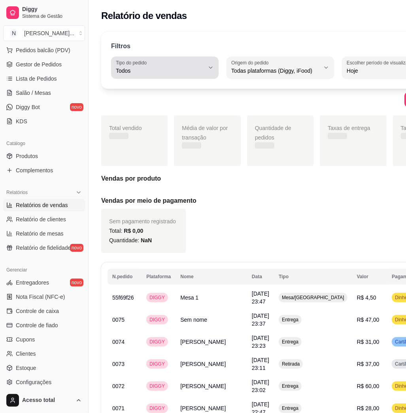
click at [175, 75] on div "Todos" at bounding box center [160, 68] width 88 height 16
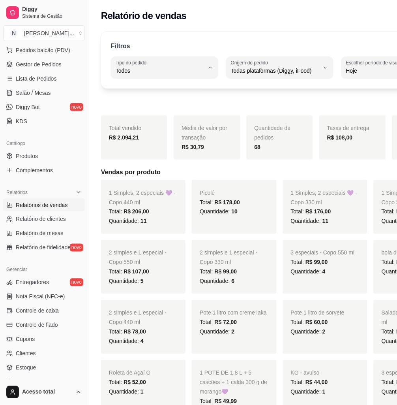
click at [171, 102] on span "Entrega" at bounding box center [151, 103] width 65 height 8
type input "DELIVERY"
select select "DELIVERY"
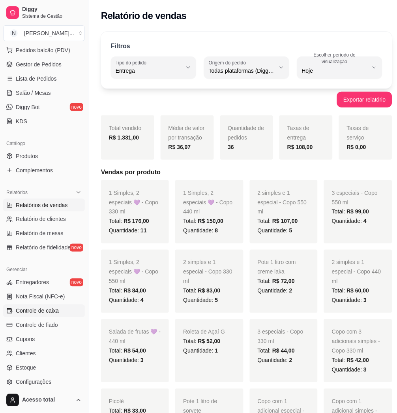
click at [48, 310] on span "Controle de caixa" at bounding box center [37, 311] width 43 height 8
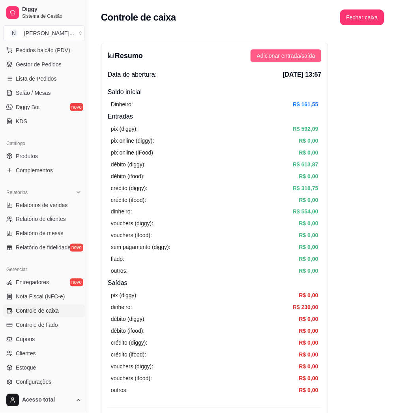
click at [304, 54] on span "Adicionar entrada/saída" at bounding box center [286, 55] width 58 height 9
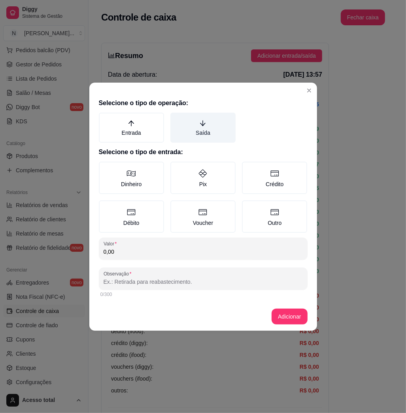
click at [218, 127] on label "Saída" at bounding box center [202, 128] width 65 height 30
click at [176, 118] on button "Saída" at bounding box center [173, 115] width 6 height 6
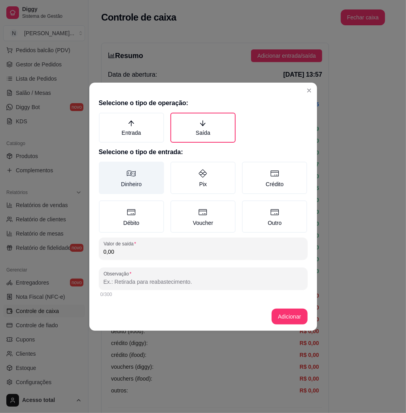
click at [130, 179] on label "Dinheiro" at bounding box center [131, 178] width 65 height 32
click at [105, 167] on button "Dinheiro" at bounding box center [101, 164] width 6 height 6
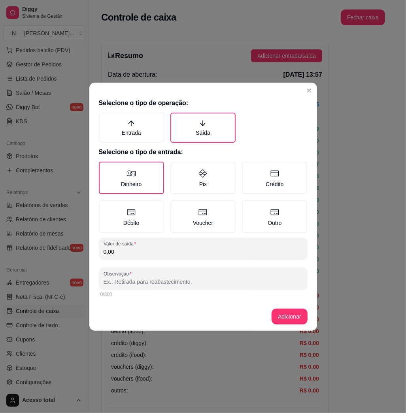
click at [147, 248] on input "0,00" at bounding box center [202, 252] width 199 height 8
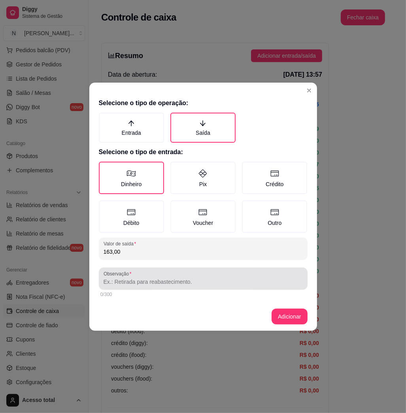
type input "163,00"
click at [129, 278] on input "Observação" at bounding box center [202, 282] width 199 height 8
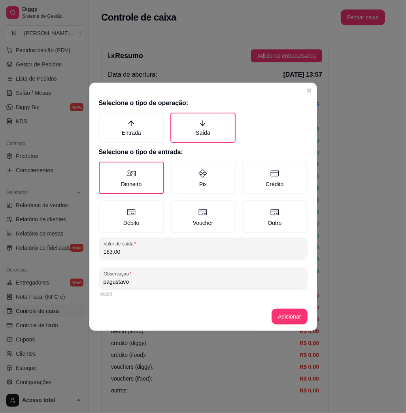
click at [111, 280] on input "pagustavo" at bounding box center [202, 282] width 199 height 8
click at [111, 283] on input "pagustavo" at bounding box center [202, 282] width 199 height 8
type input "pag [PERSON_NAME]"
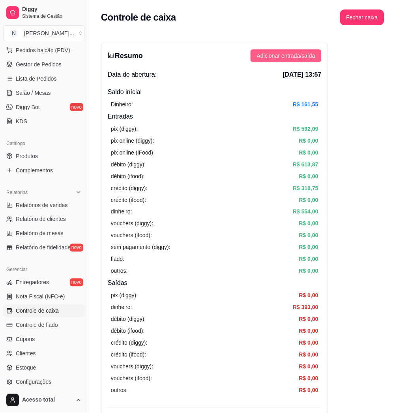
click at [299, 56] on span "Adicionar entrada/saída" at bounding box center [286, 55] width 58 height 9
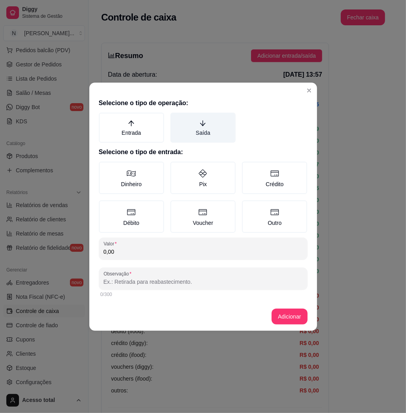
click at [213, 133] on label "Saída" at bounding box center [202, 128] width 65 height 30
click at [176, 118] on button "Saída" at bounding box center [173, 115] width 6 height 6
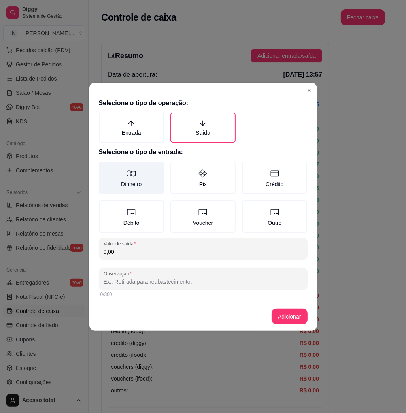
click at [127, 176] on icon at bounding box center [130, 173] width 9 height 9
click at [105, 167] on button "Dinheiro" at bounding box center [101, 164] width 6 height 6
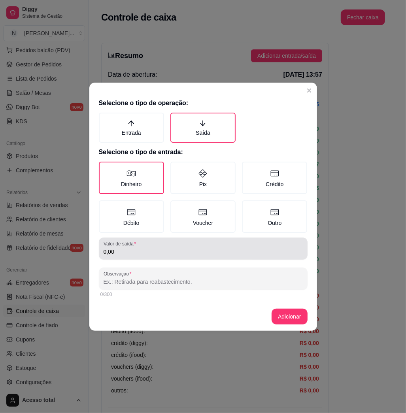
click at [146, 256] on div "Valor de saída 0,00" at bounding box center [203, 248] width 209 height 22
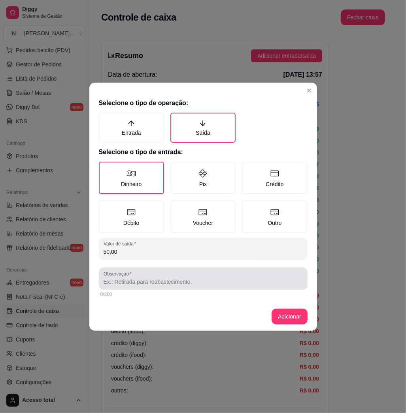
type input "50,00"
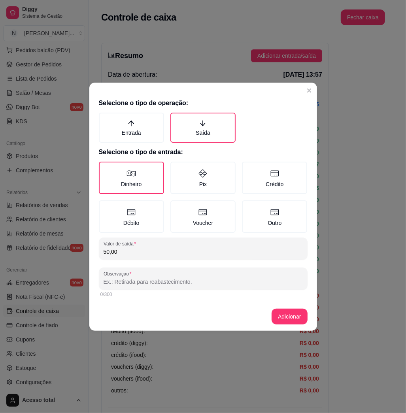
click at [142, 283] on input "Observação" at bounding box center [202, 282] width 199 height 8
type input "sangria"
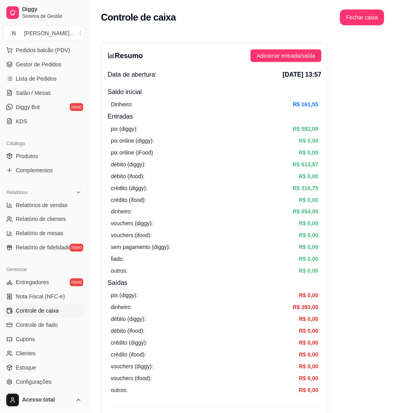
drag, startPoint x: 339, startPoint y: 304, endPoint x: 340, endPoint y: 373, distance: 68.7
